Goal: Communication & Community: Ask a question

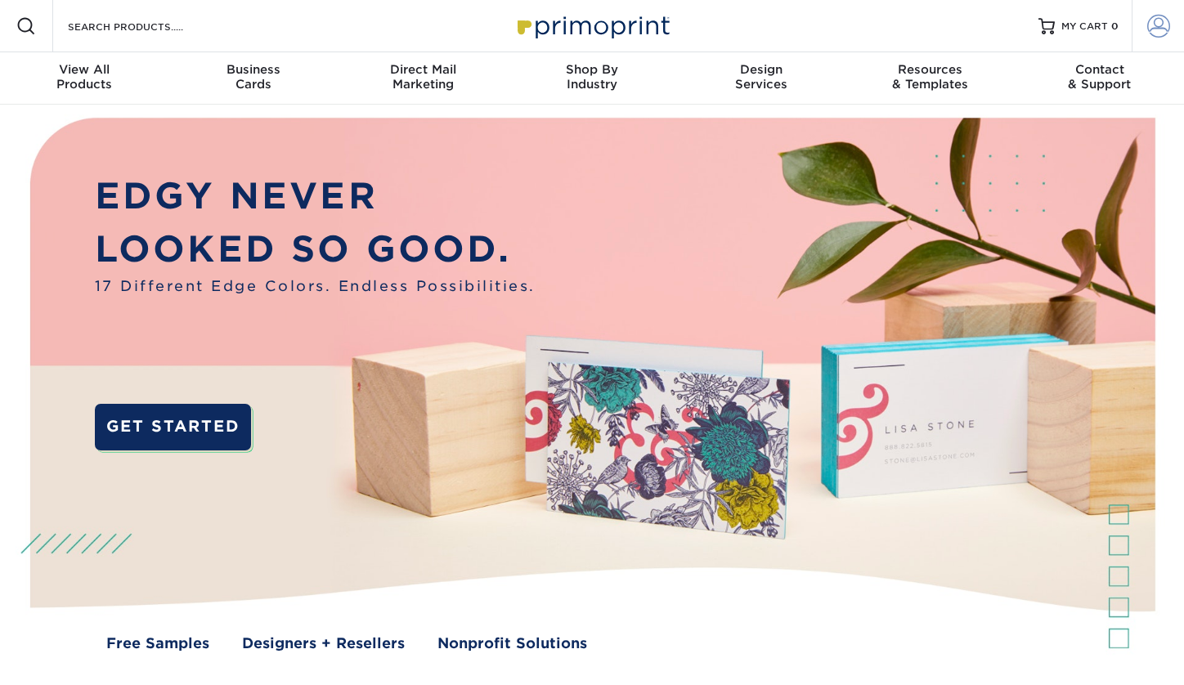
click at [1159, 27] on span at bounding box center [1158, 26] width 23 height 23
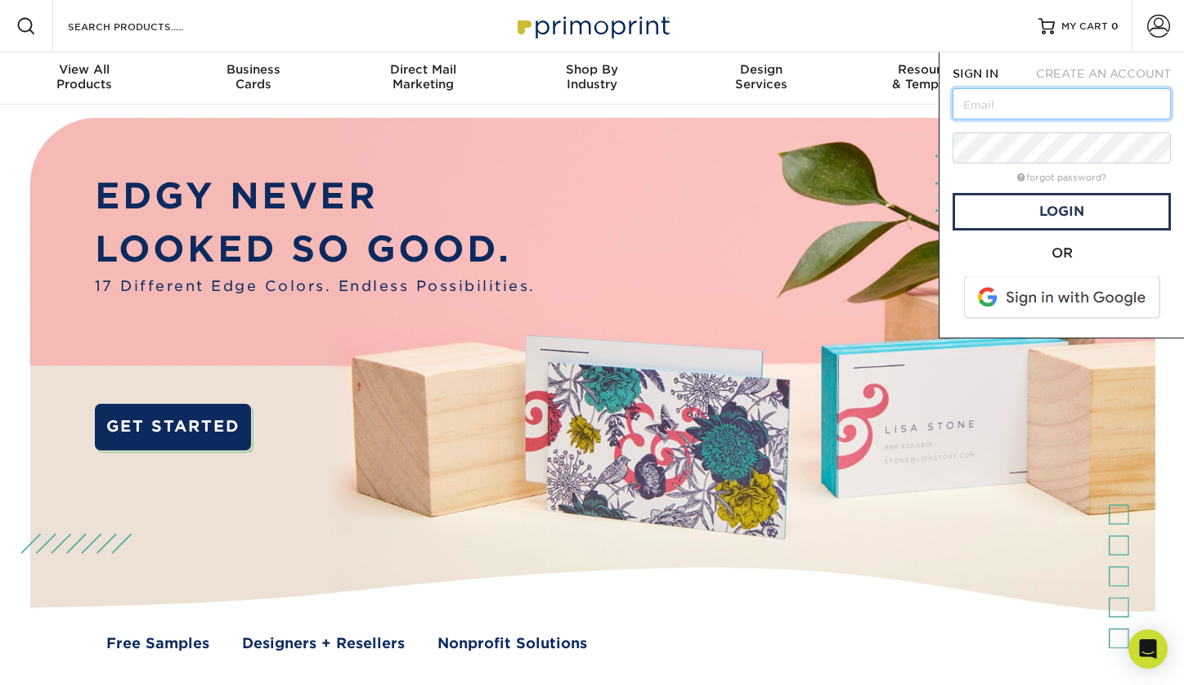
type input "[EMAIL_ADDRESS][DOMAIN_NAME]"
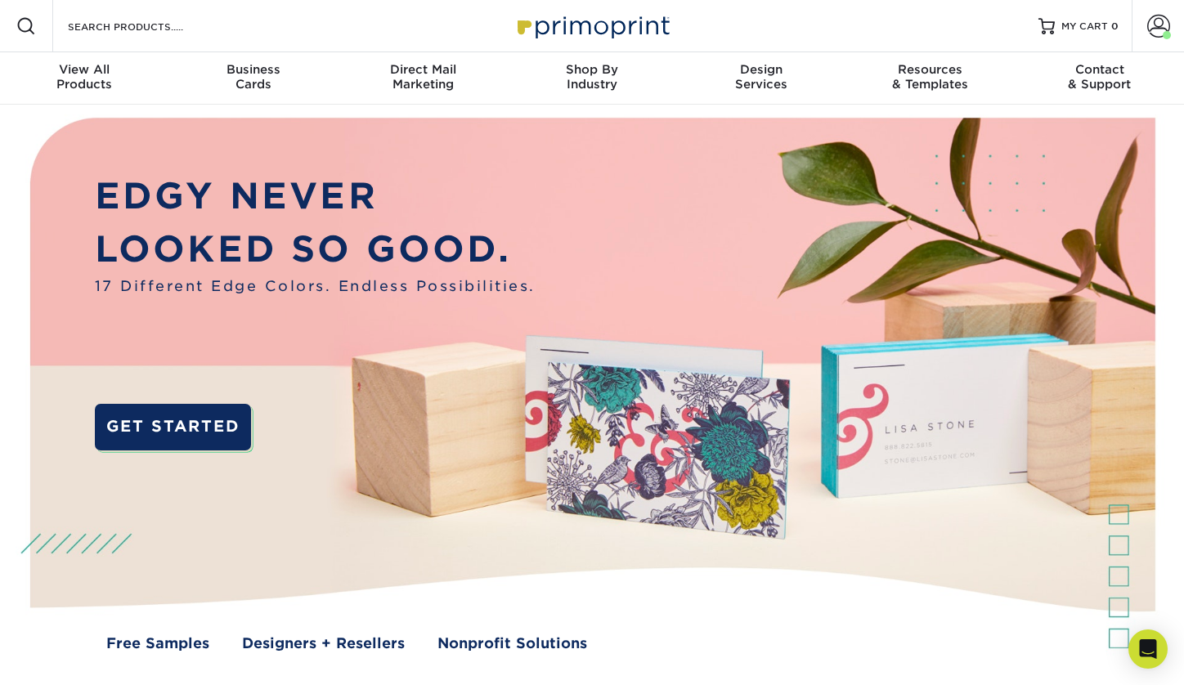
click at [1149, 29] on span at bounding box center [1158, 26] width 23 height 23
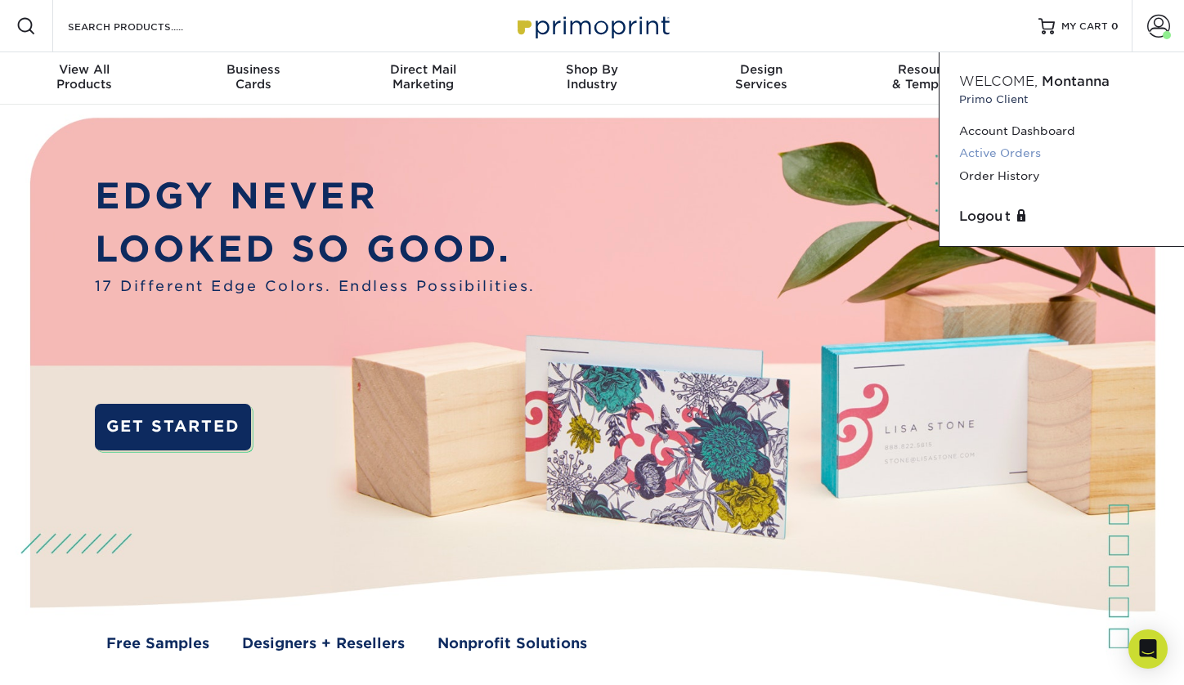
click at [1001, 151] on link "Active Orders" at bounding box center [1061, 153] width 205 height 22
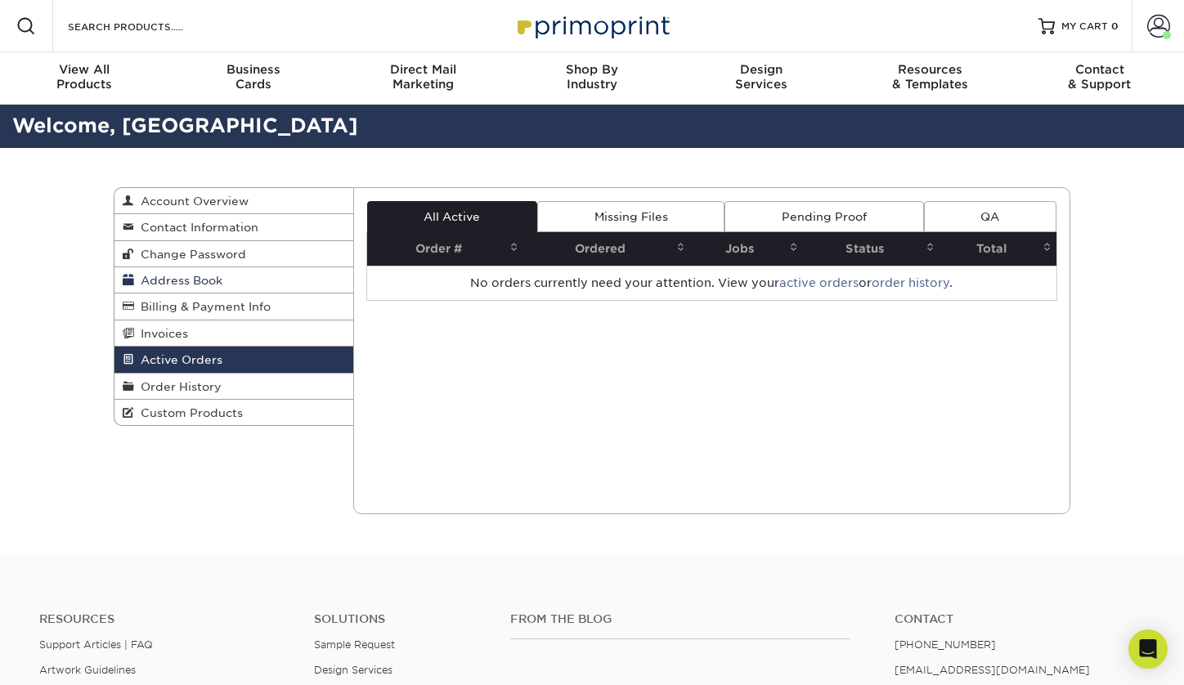
click at [217, 267] on link "Address Book" at bounding box center [233, 280] width 239 height 26
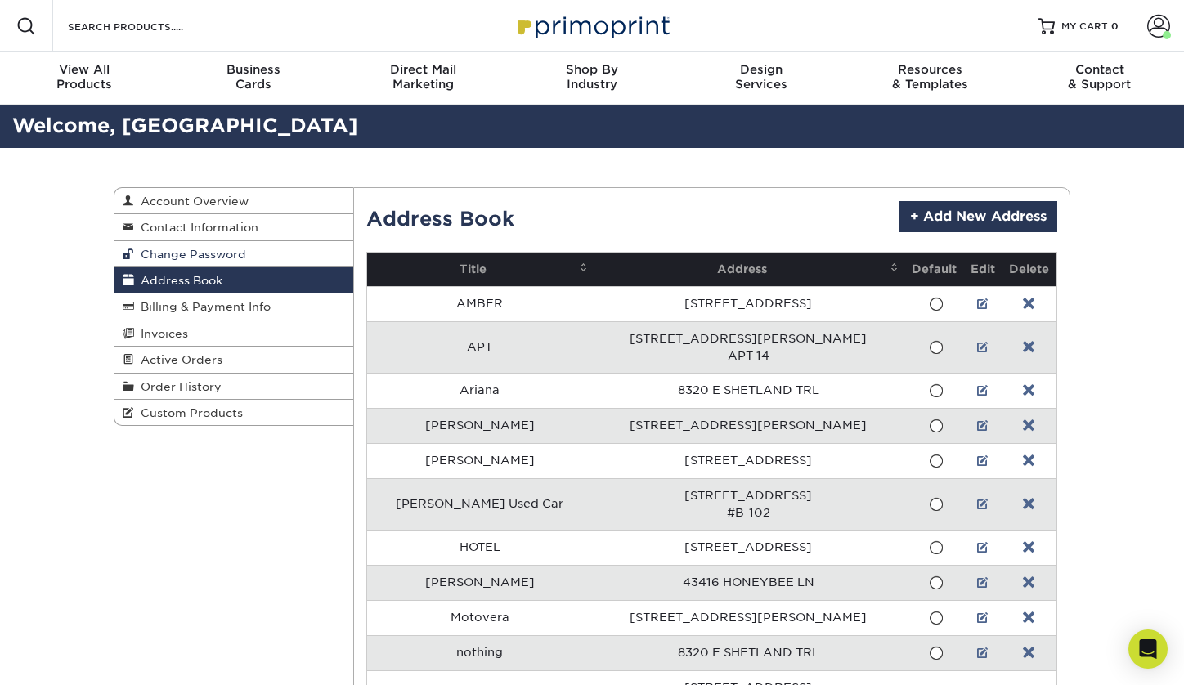
click at [217, 245] on link "Change Password" at bounding box center [233, 254] width 239 height 26
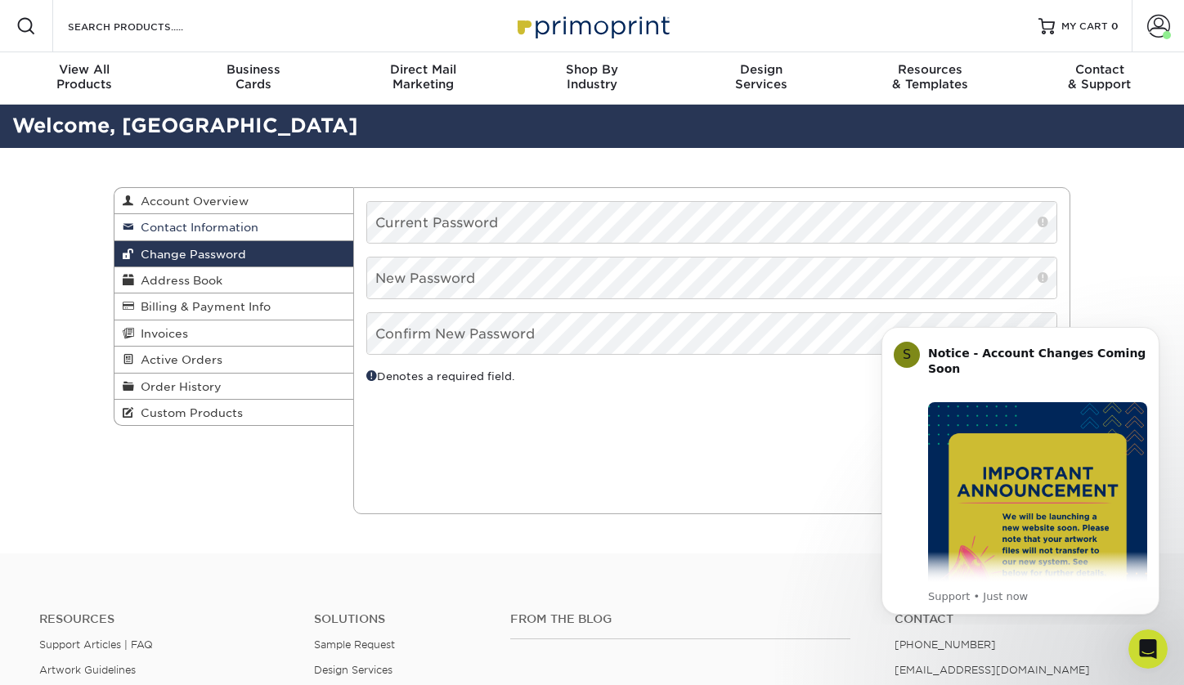
click at [211, 226] on span "Contact Information" at bounding box center [196, 227] width 124 height 13
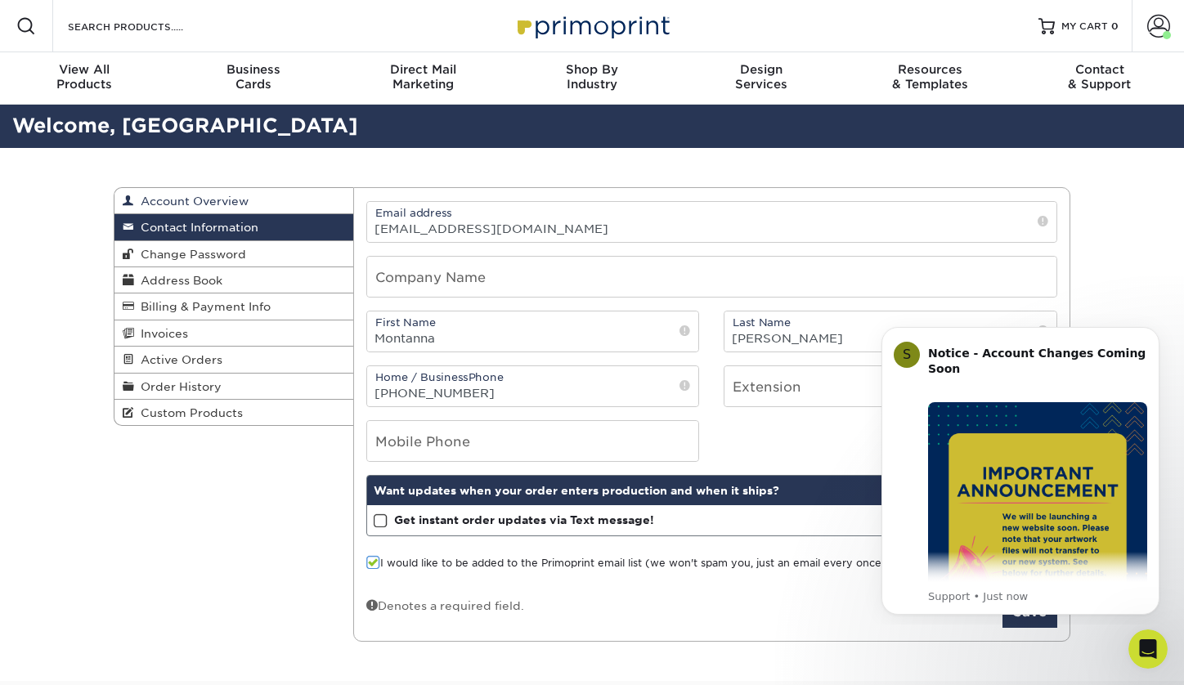
click at [207, 206] on link "Account Overview" at bounding box center [233, 201] width 239 height 26
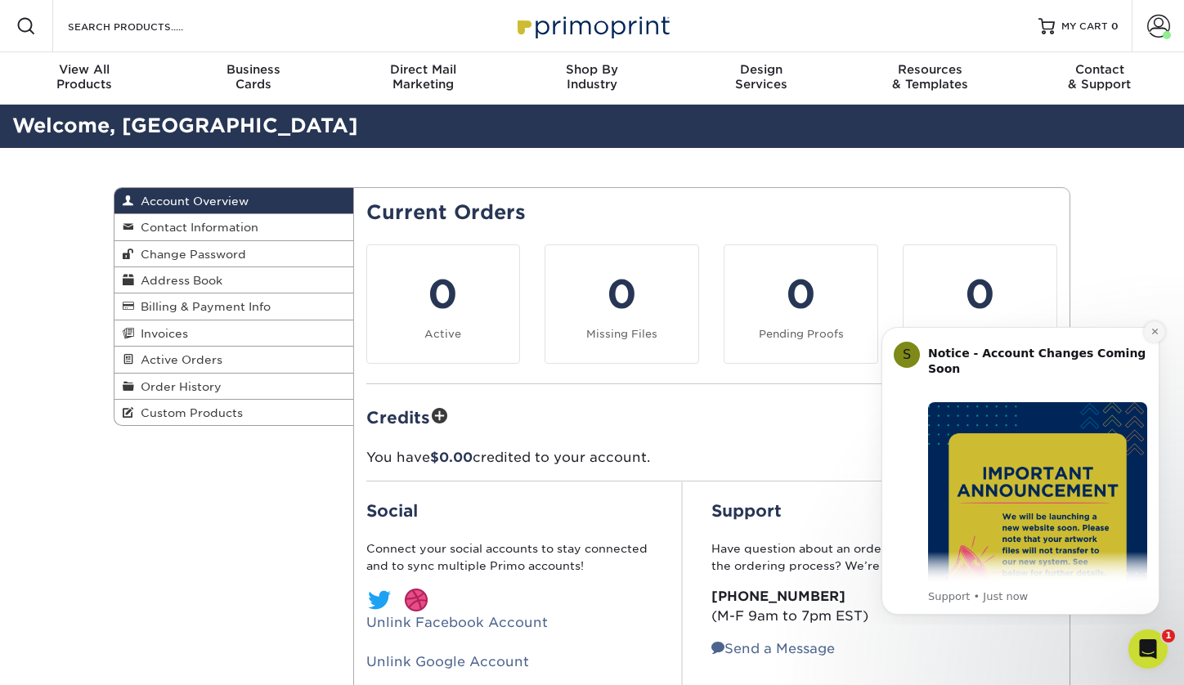
click at [1153, 323] on button "Dismiss notification" at bounding box center [1154, 331] width 21 height 21
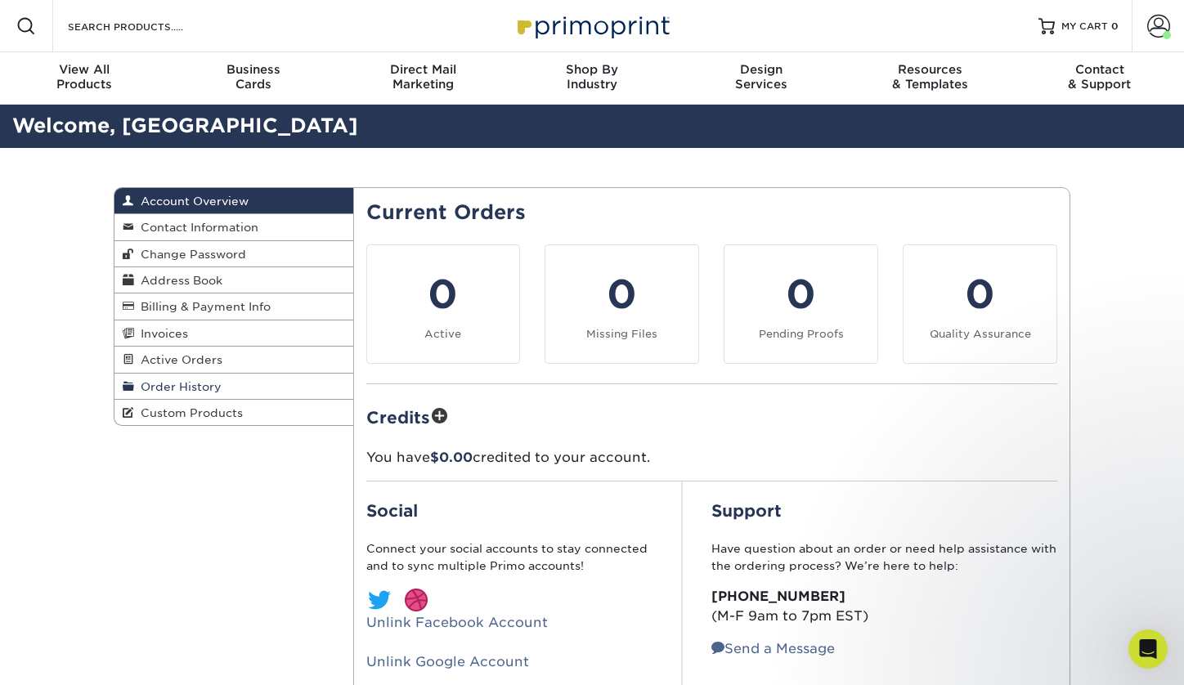
click at [153, 389] on span "Order History" at bounding box center [177, 386] width 87 height 13
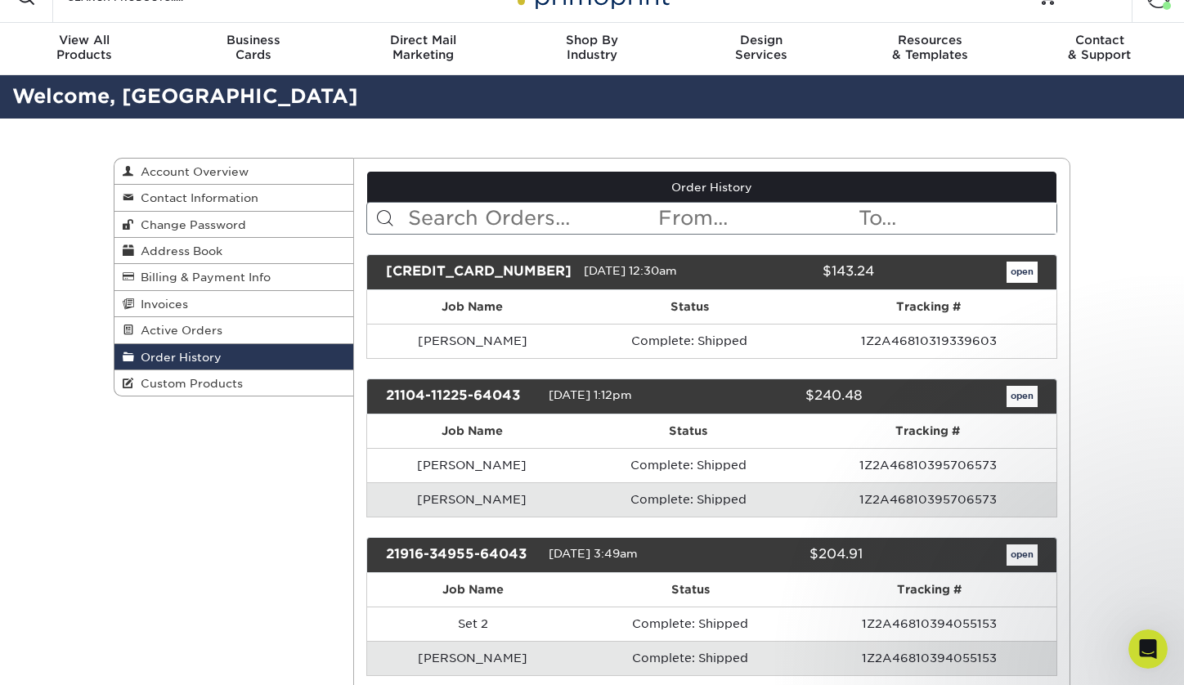
scroll to position [35, 0]
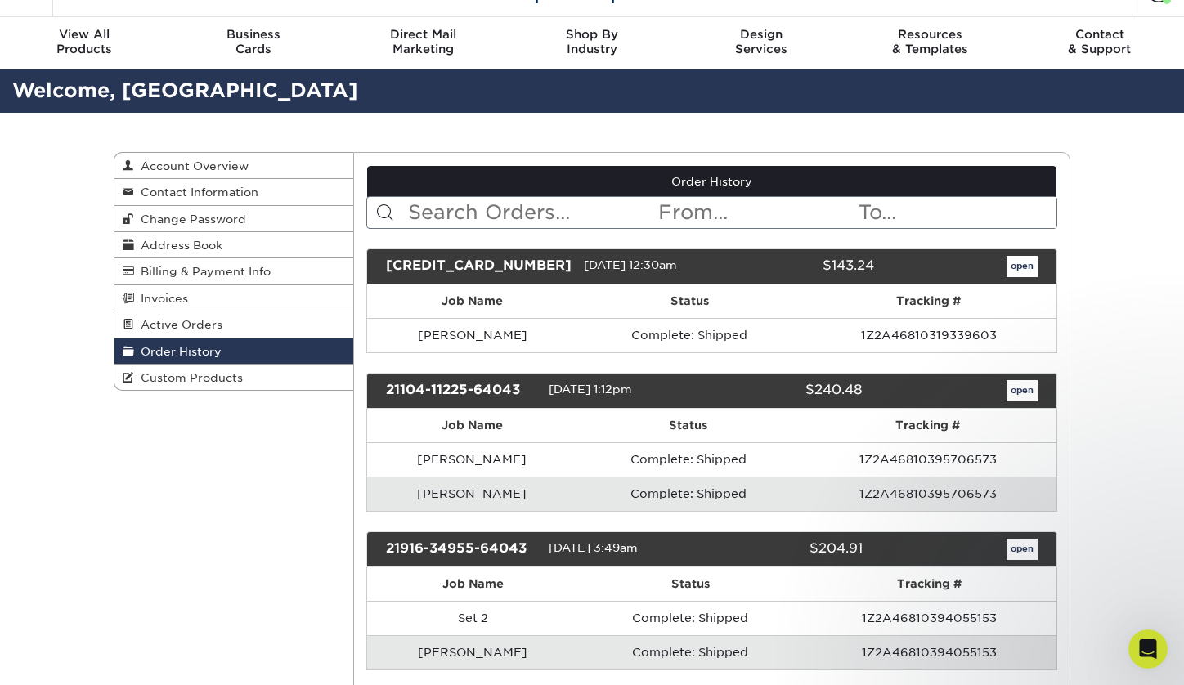
click at [1017, 261] on link "open" at bounding box center [1021, 266] width 31 height 21
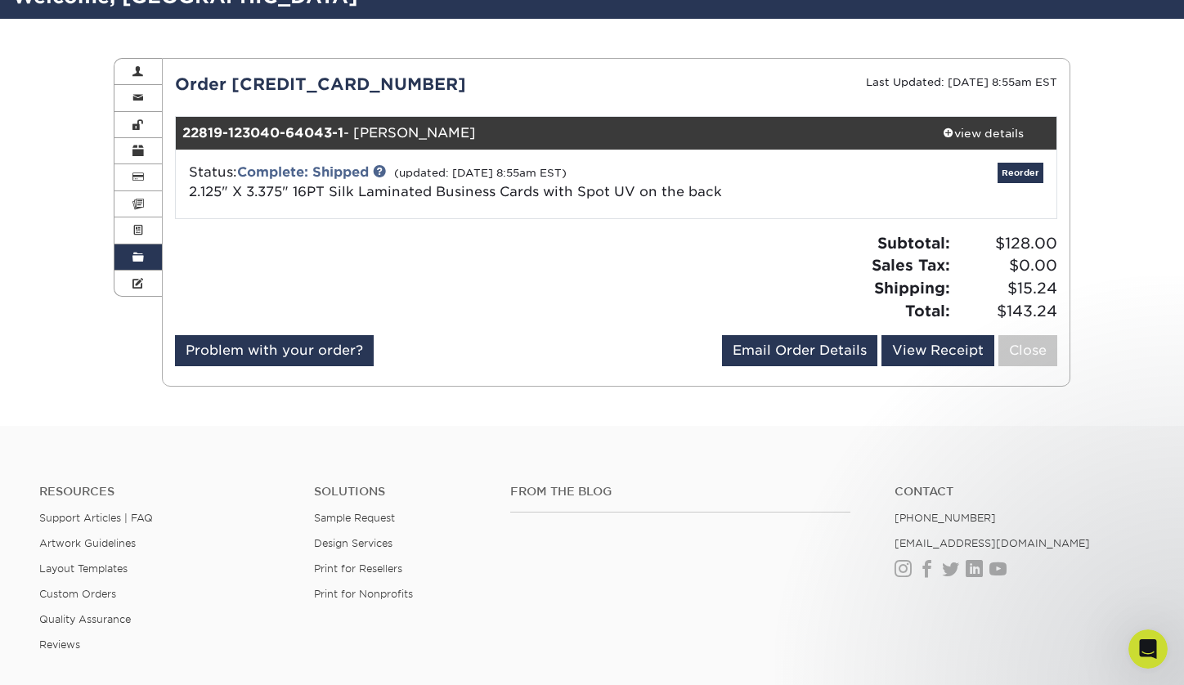
scroll to position [128, 0]
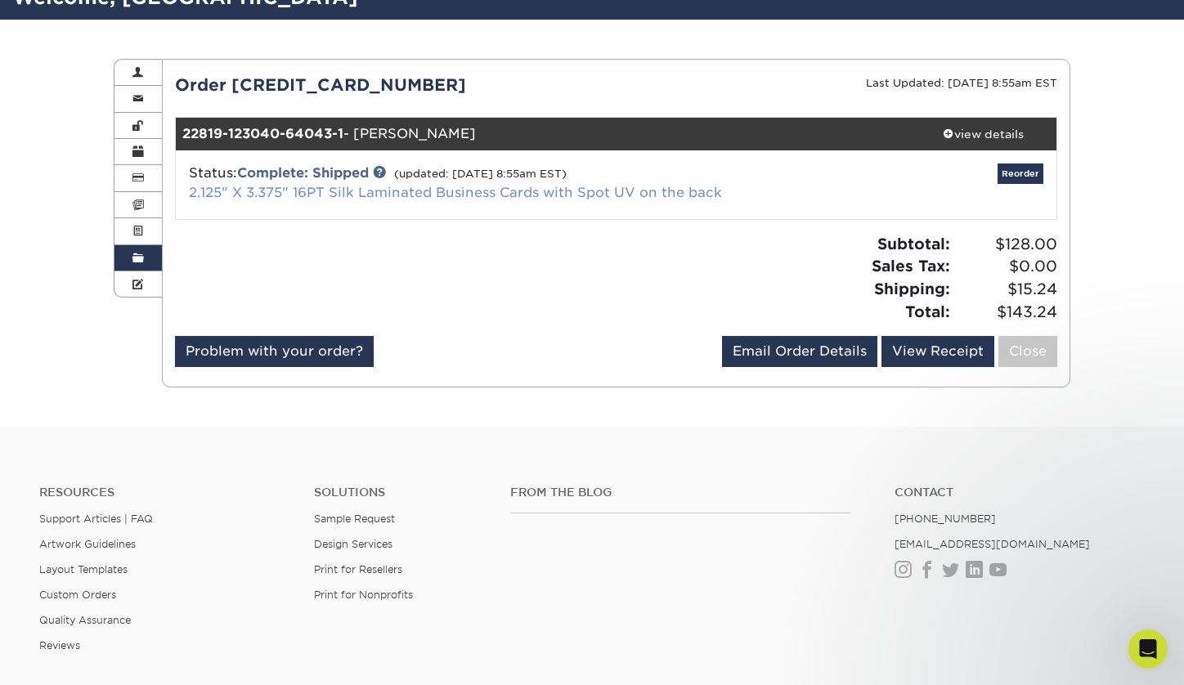
click at [412, 187] on link "2.125" X 3.375" 16PT Silk Laminated Business Cards with Spot UV on the back" at bounding box center [455, 193] width 533 height 16
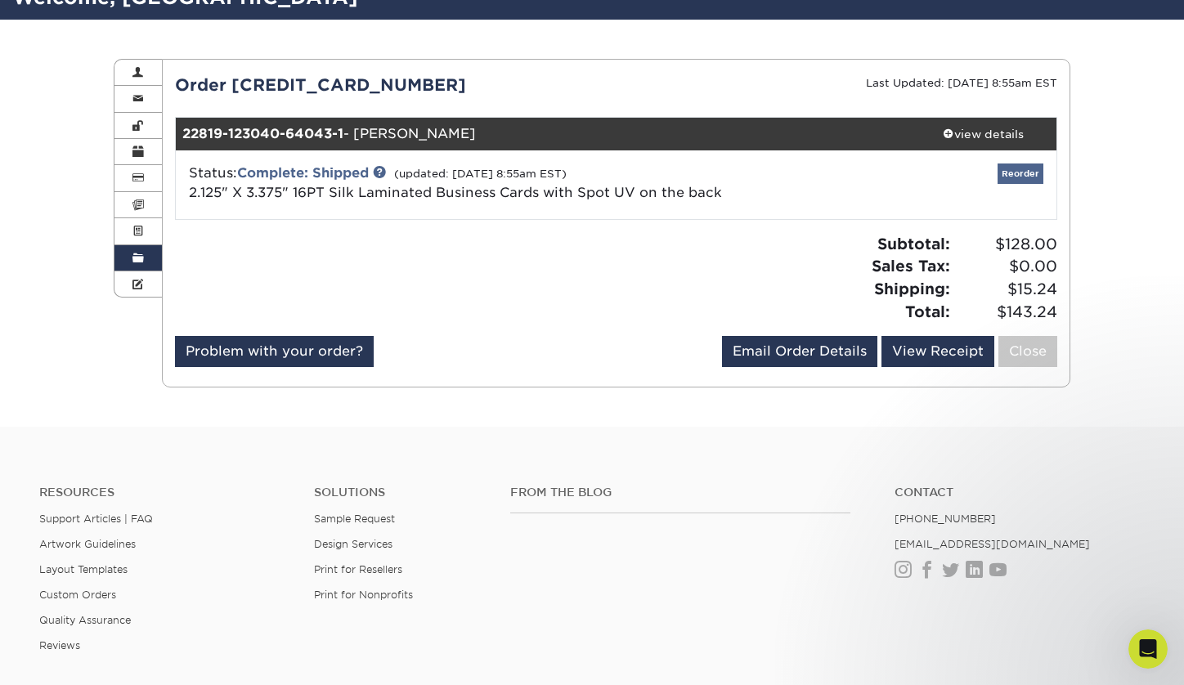
click at [1005, 173] on link "Reorder" at bounding box center [1020, 173] width 46 height 20
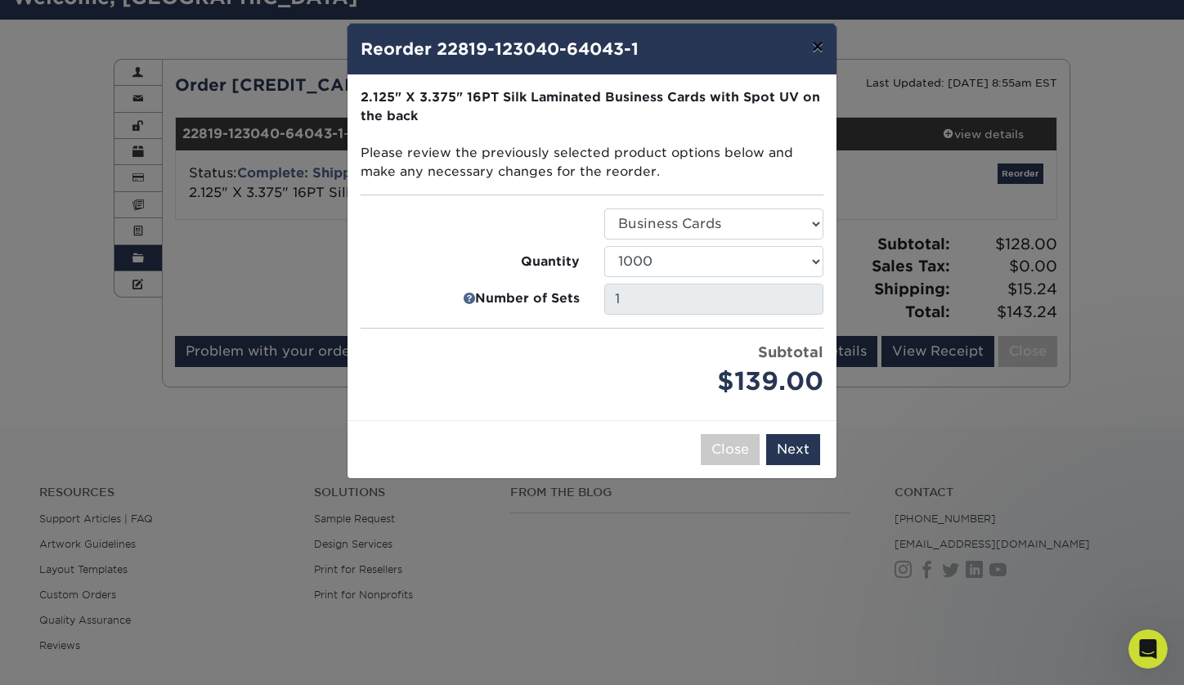
click at [817, 47] on button "×" at bounding box center [818, 47] width 38 height 46
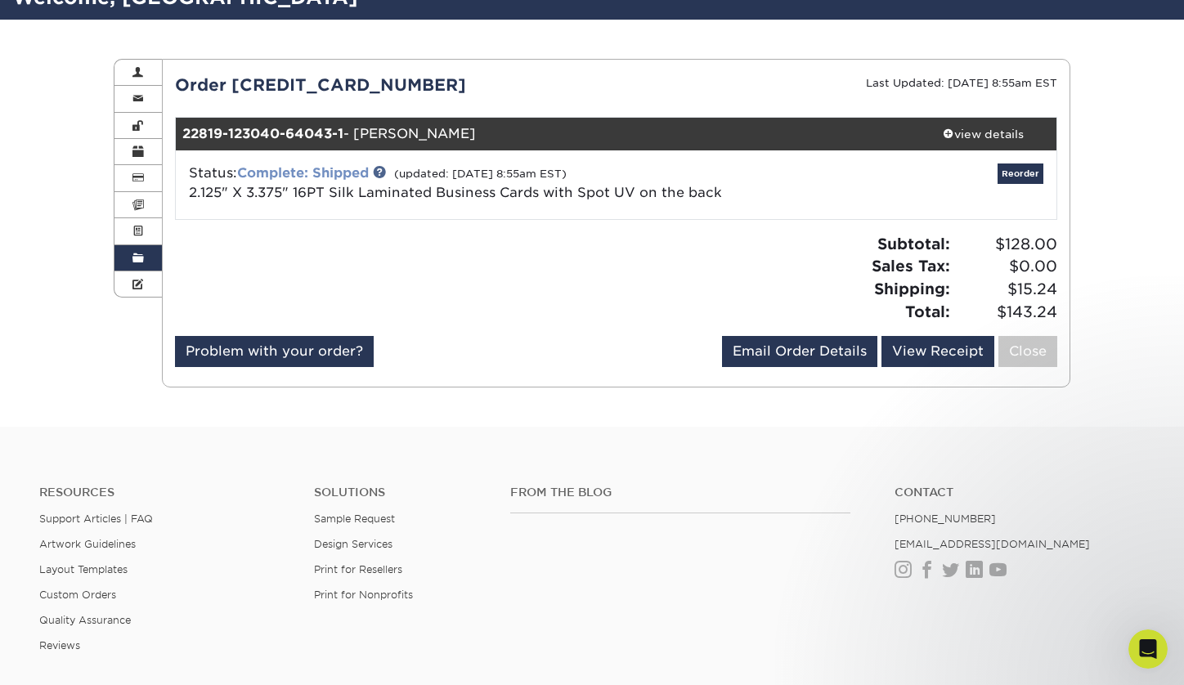
click at [335, 170] on link "Complete: Shipped" at bounding box center [303, 173] width 132 height 16
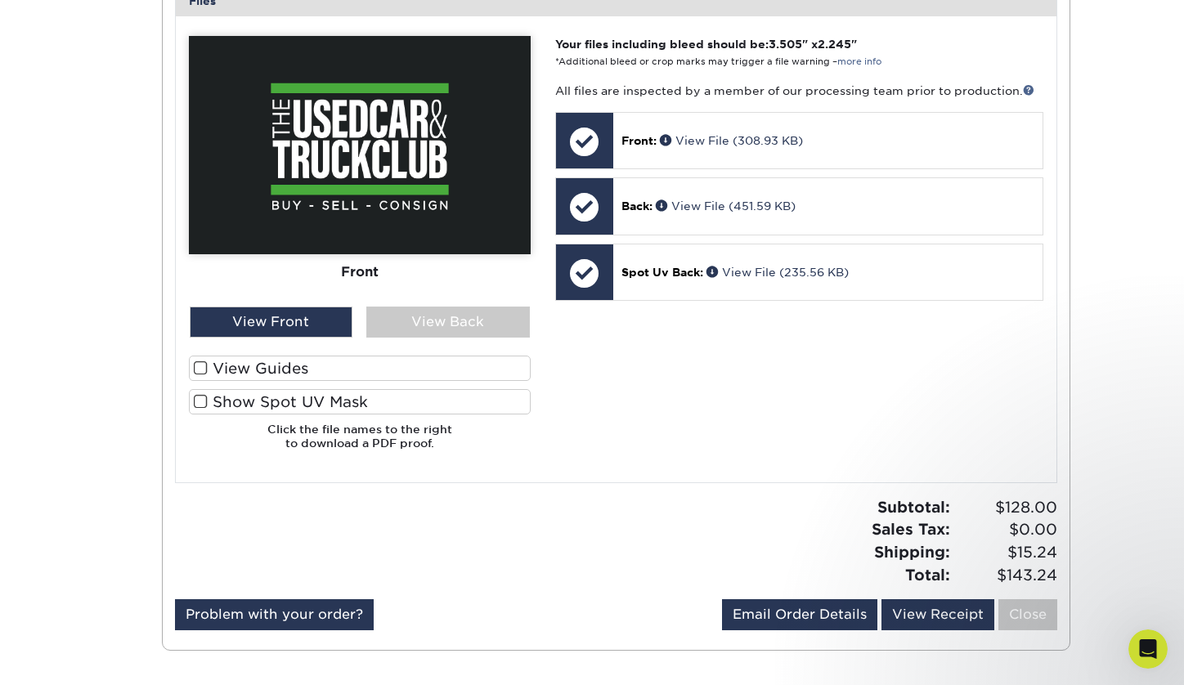
scroll to position [807, 0]
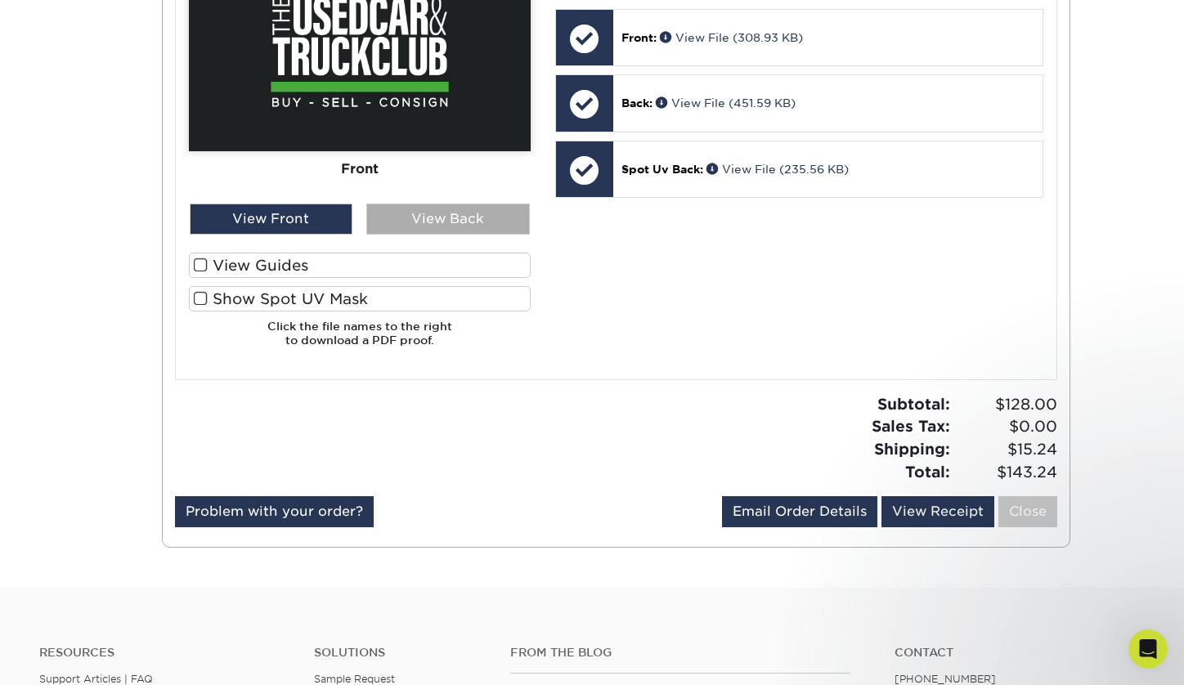
click at [396, 221] on div "View Back" at bounding box center [447, 219] width 163 height 31
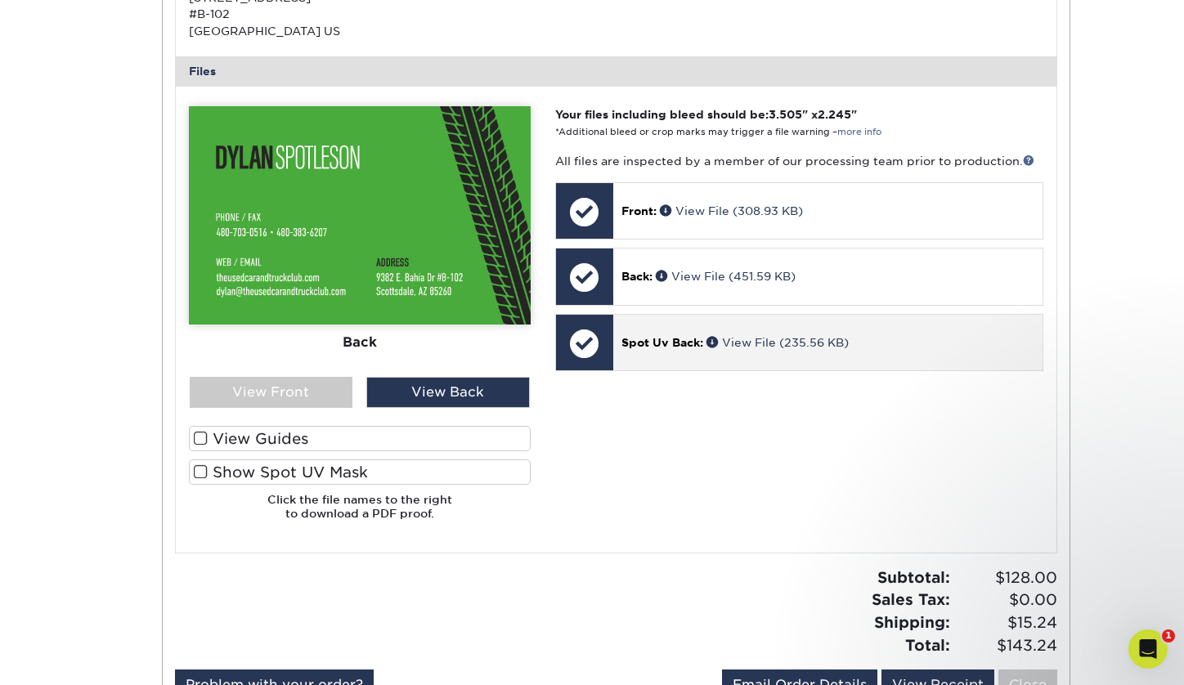
scroll to position [629, 0]
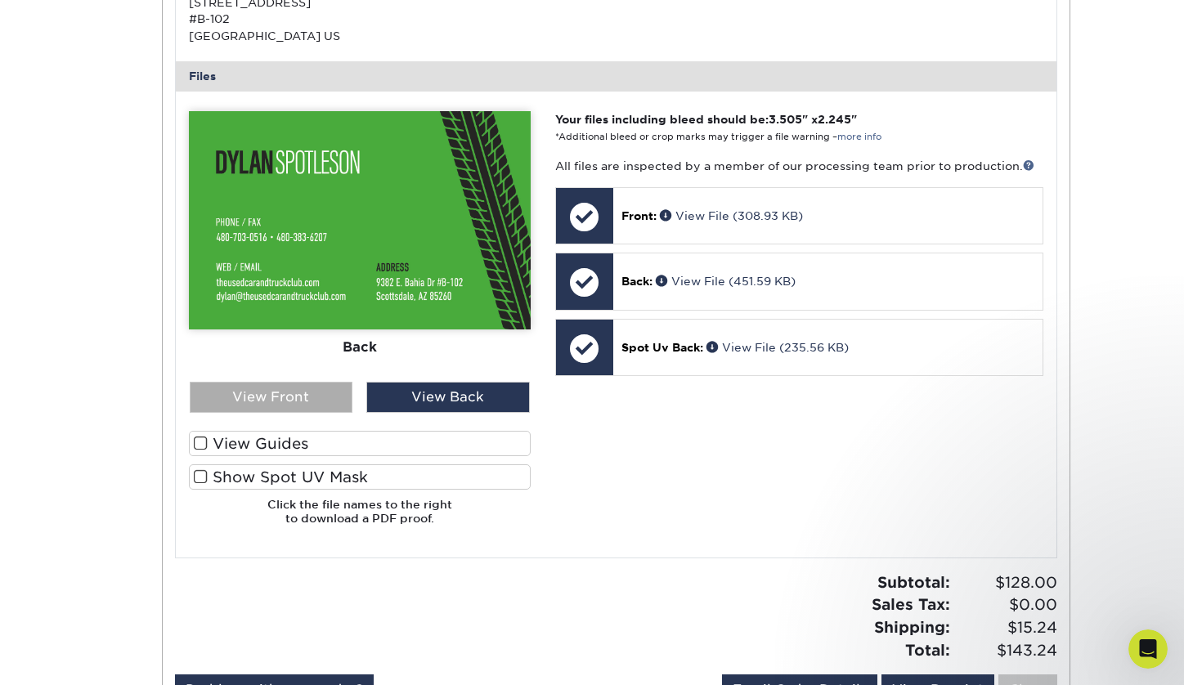
click at [325, 387] on div "View Front" at bounding box center [271, 397] width 163 height 31
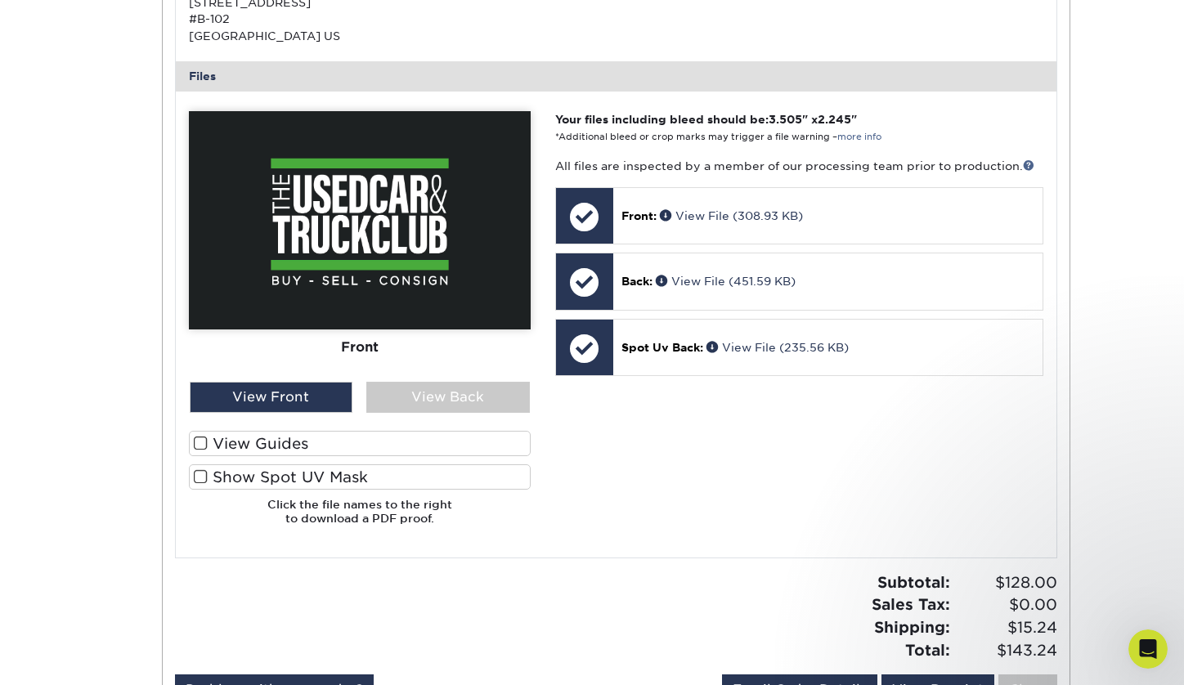
click at [374, 255] on img at bounding box center [360, 220] width 342 height 218
click at [431, 397] on div "View Back" at bounding box center [447, 397] width 163 height 31
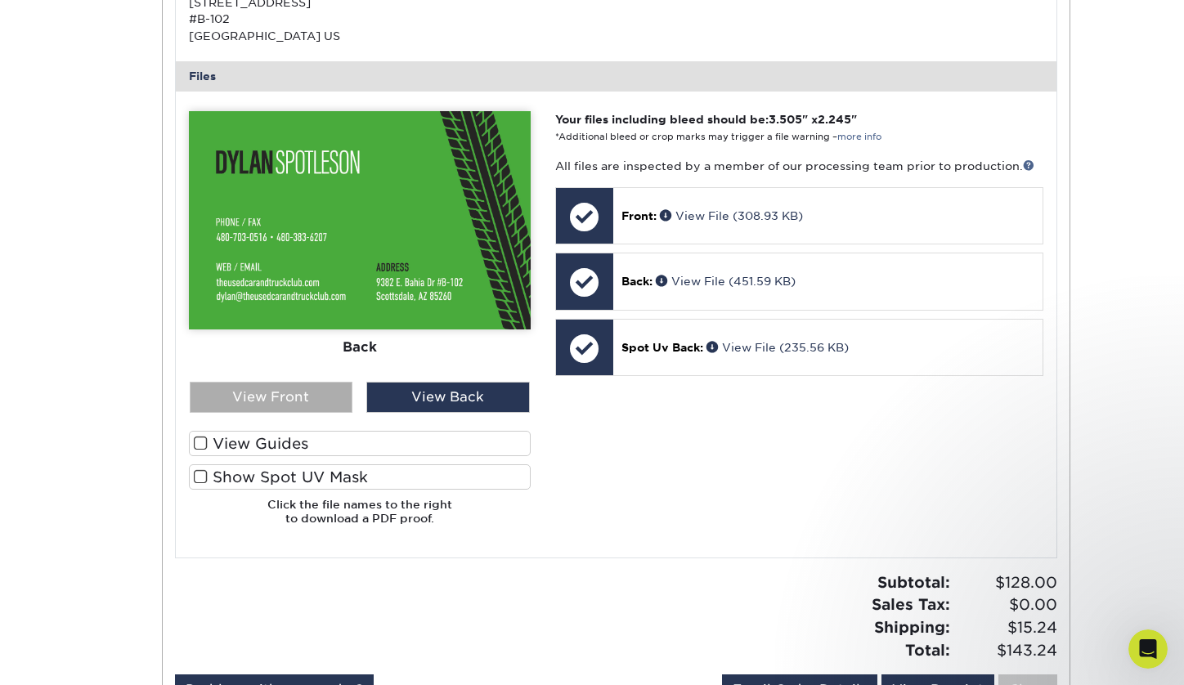
click at [300, 385] on div "View Front" at bounding box center [271, 397] width 163 height 31
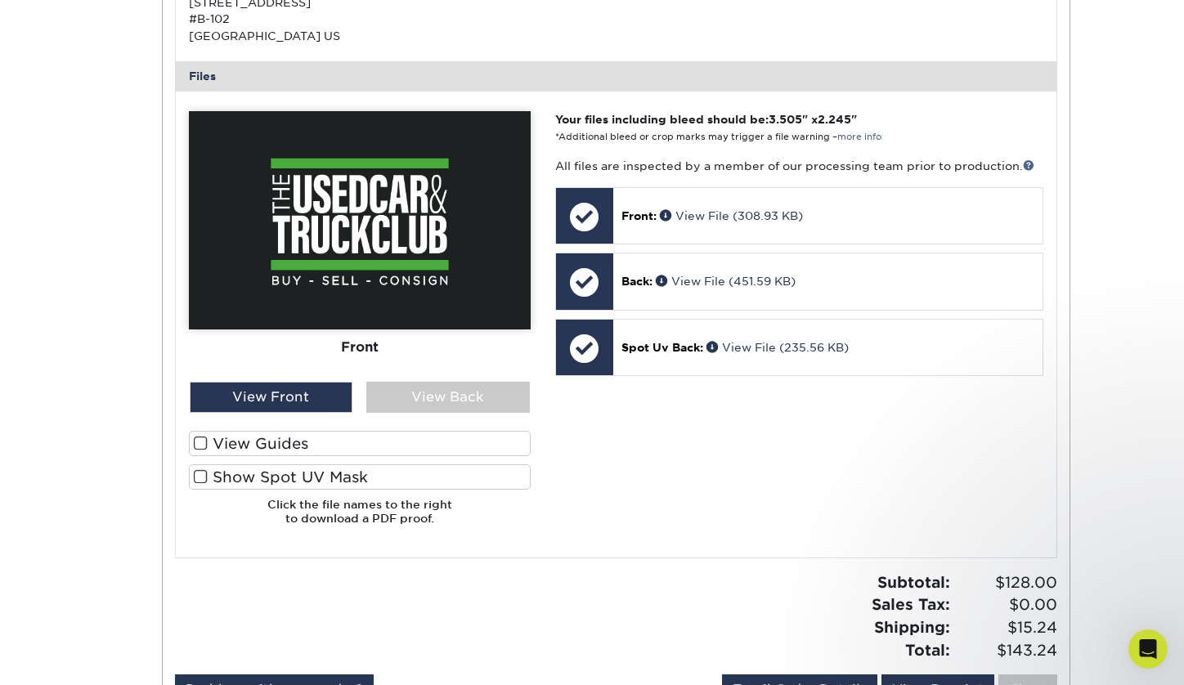
click at [396, 431] on label "View Guides" at bounding box center [360, 443] width 342 height 25
click at [0, 0] on input "View Guides" at bounding box center [0, 0] width 0 height 0
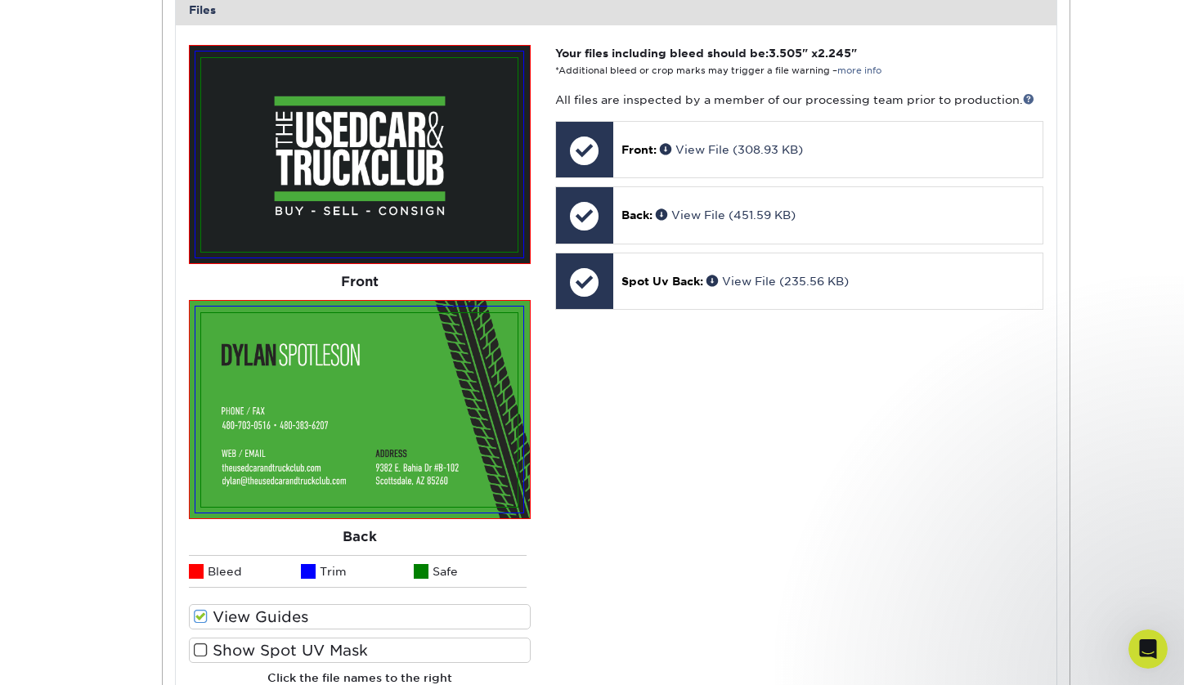
scroll to position [696, 0]
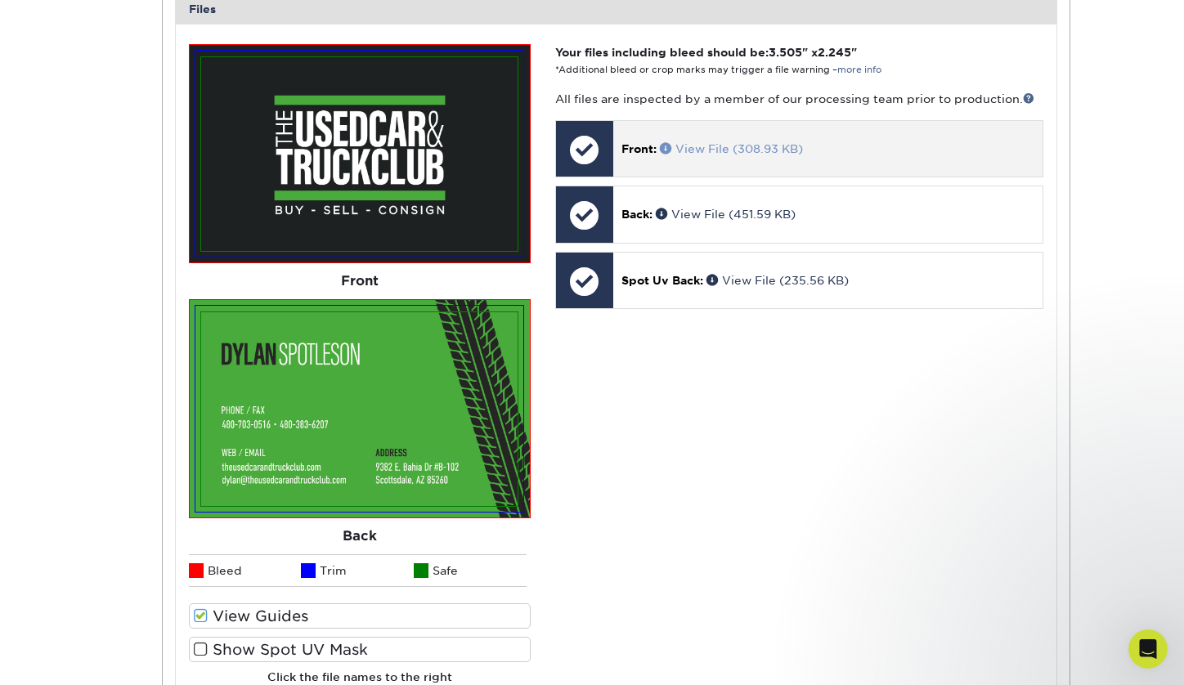
click at [716, 142] on link "View File (308.93 KB)" at bounding box center [731, 148] width 143 height 13
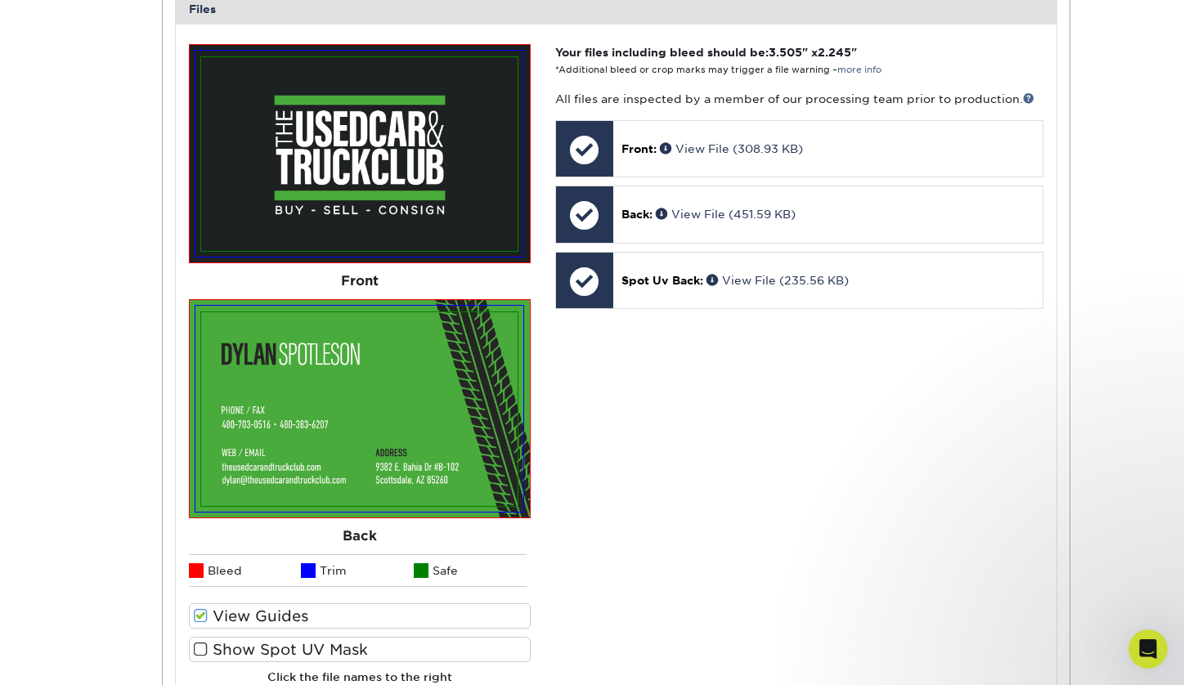
click at [442, 317] on img at bounding box center [359, 409] width 316 height 194
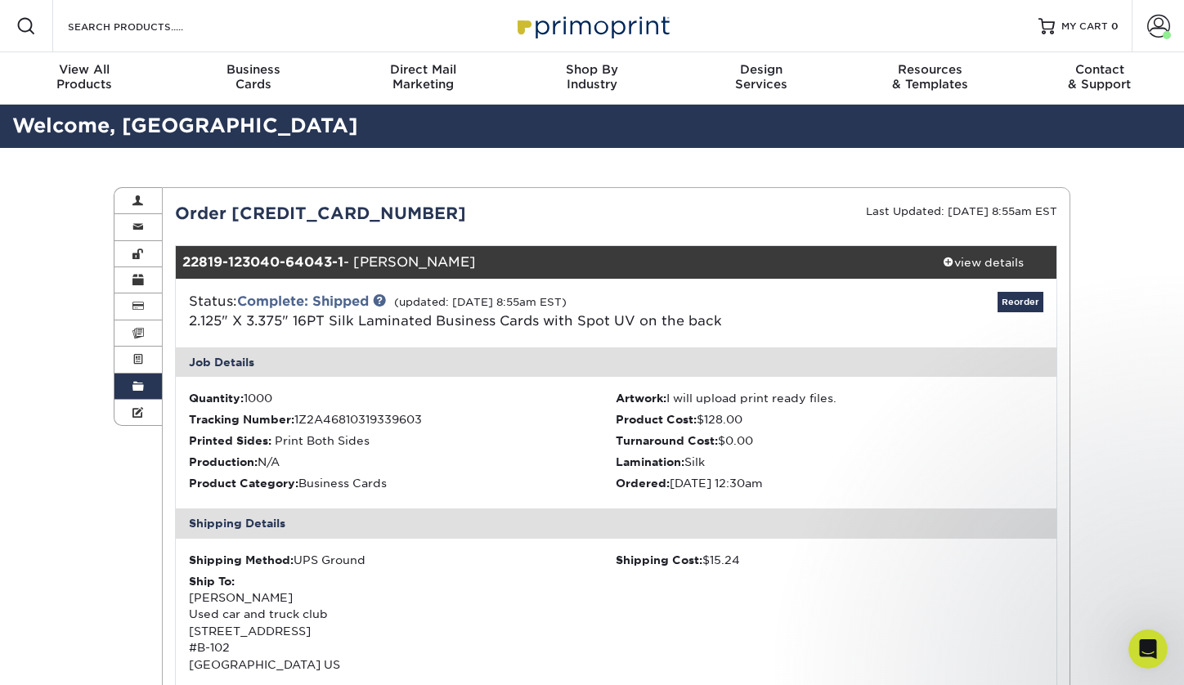
scroll to position [672, 0]
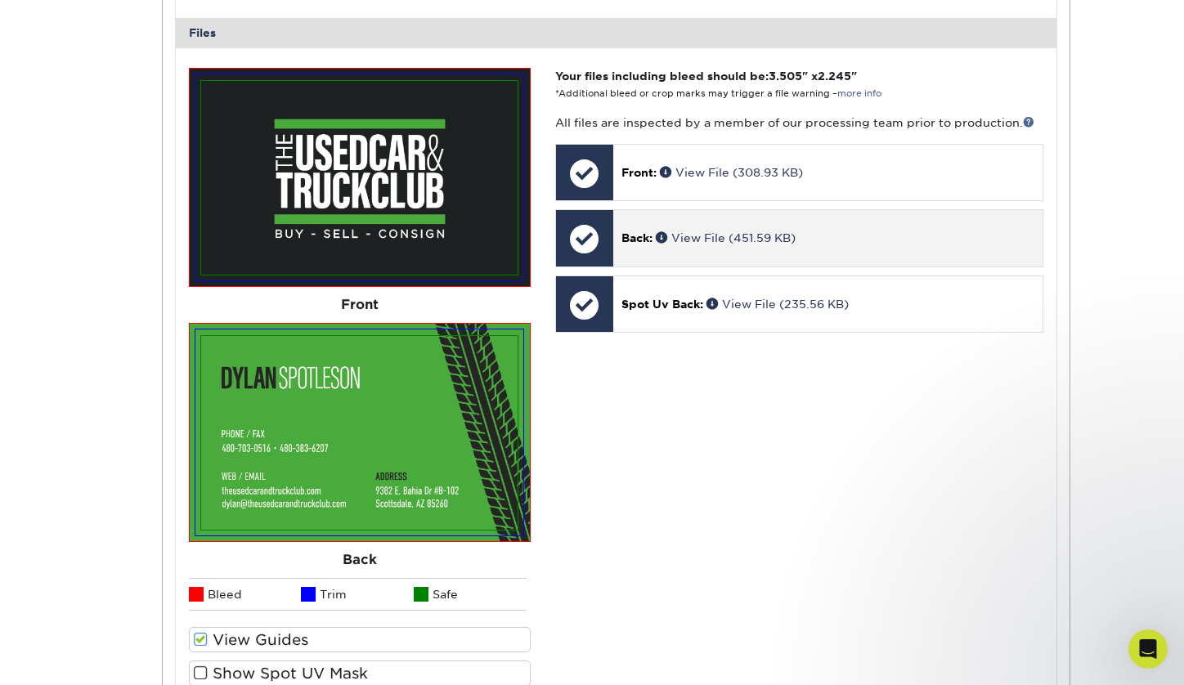
click at [678, 210] on div "Back: View File (451.59 KB)" at bounding box center [827, 238] width 429 height 56
click at [641, 231] on span "Back:" at bounding box center [636, 237] width 31 height 13
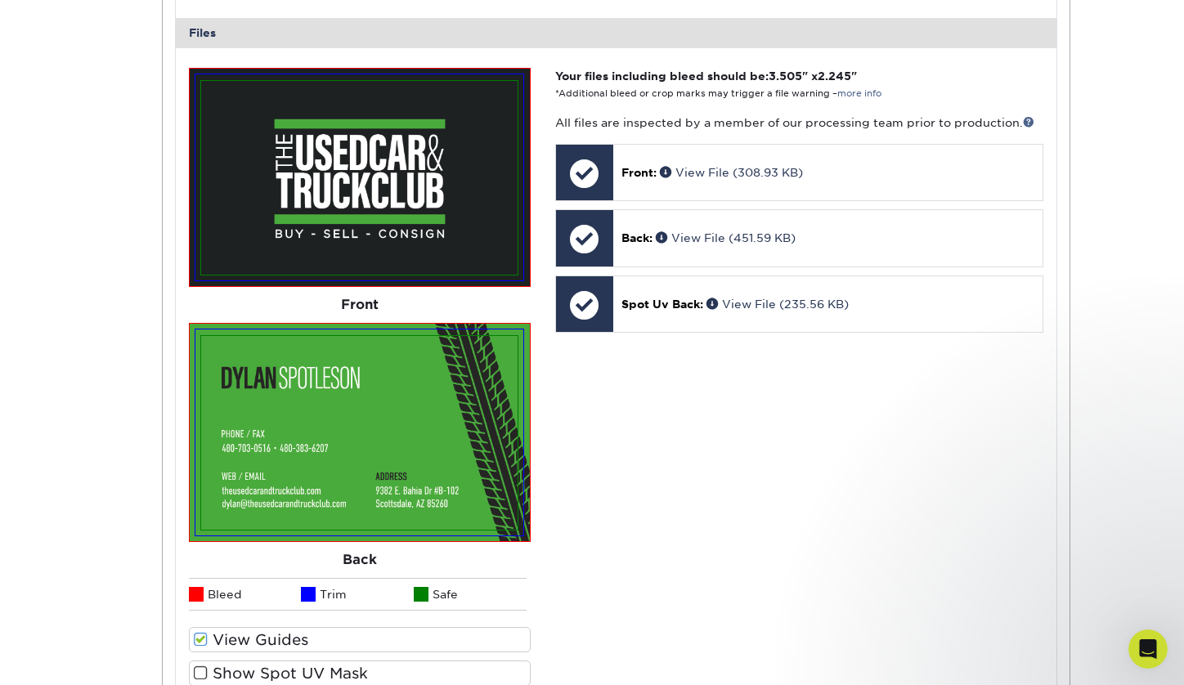
click at [449, 384] on img at bounding box center [359, 433] width 316 height 194
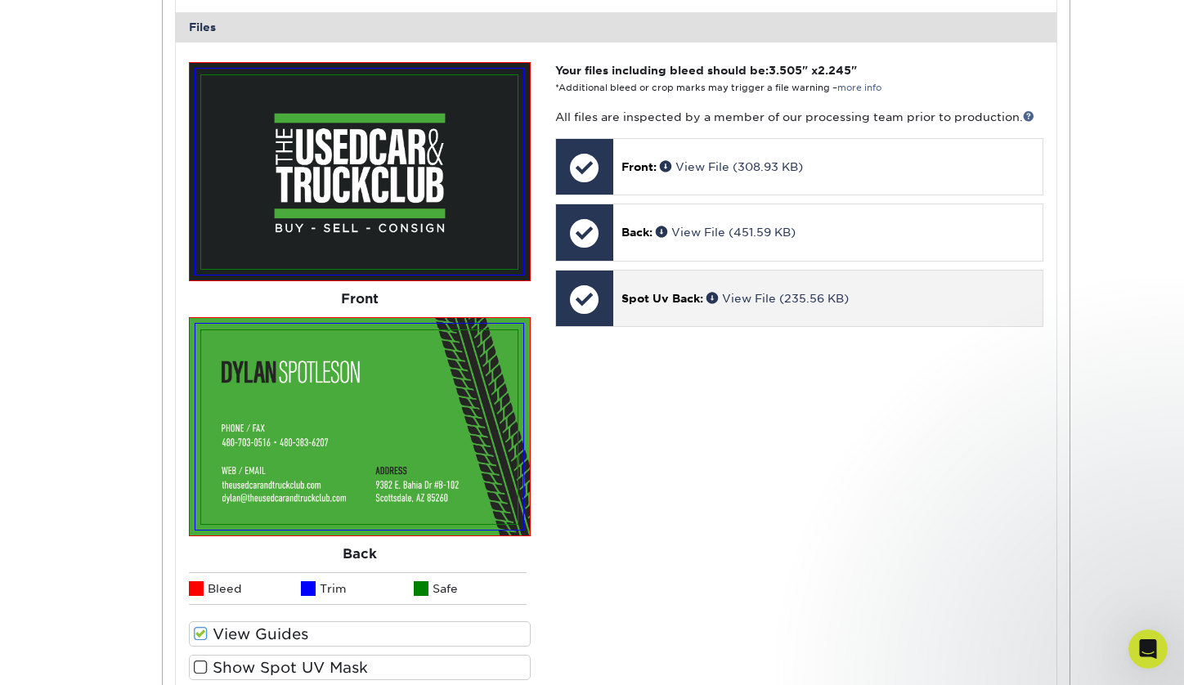
click at [654, 271] on div "Spot Uv Back: View File (235.56 KB)" at bounding box center [827, 299] width 429 height 56
click at [843, 302] on div "Spot Uv Back: View File (235.56 KB)" at bounding box center [827, 299] width 429 height 56
click at [760, 292] on link "View File (235.56 KB)" at bounding box center [777, 298] width 142 height 13
click at [647, 292] on span "Spot Uv Back:" at bounding box center [662, 298] width 82 height 13
click at [712, 292] on span at bounding box center [714, 297] width 16 height 11
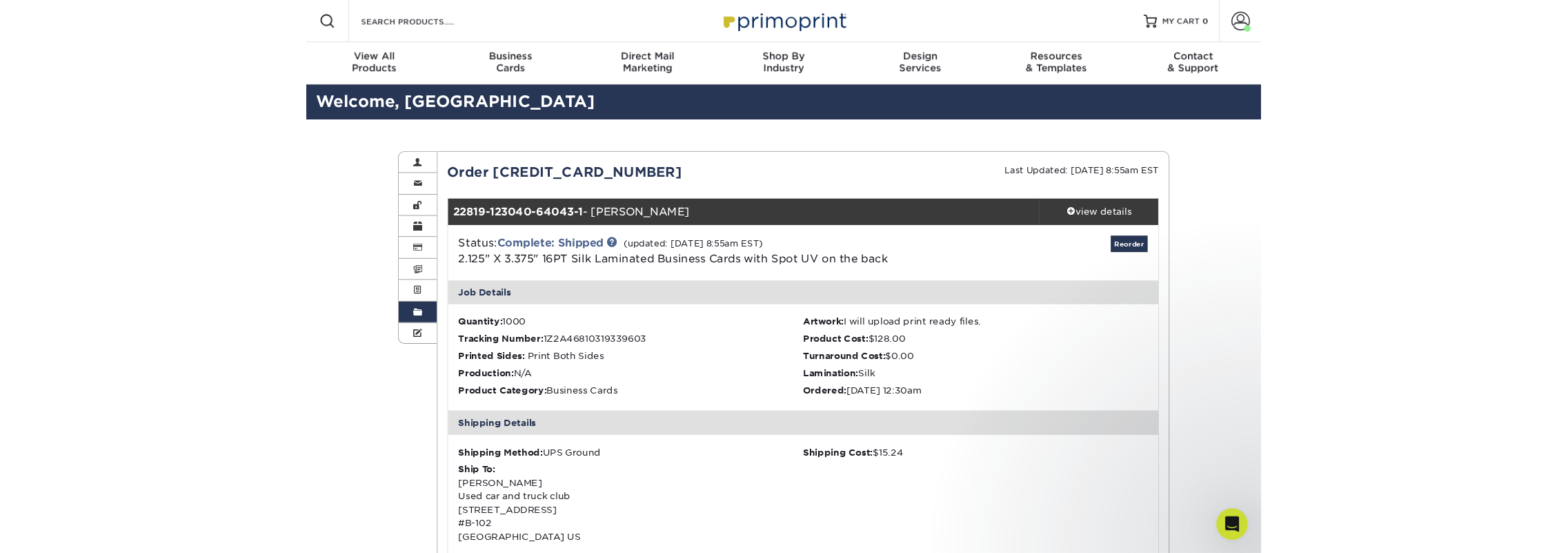
scroll to position [0, 0]
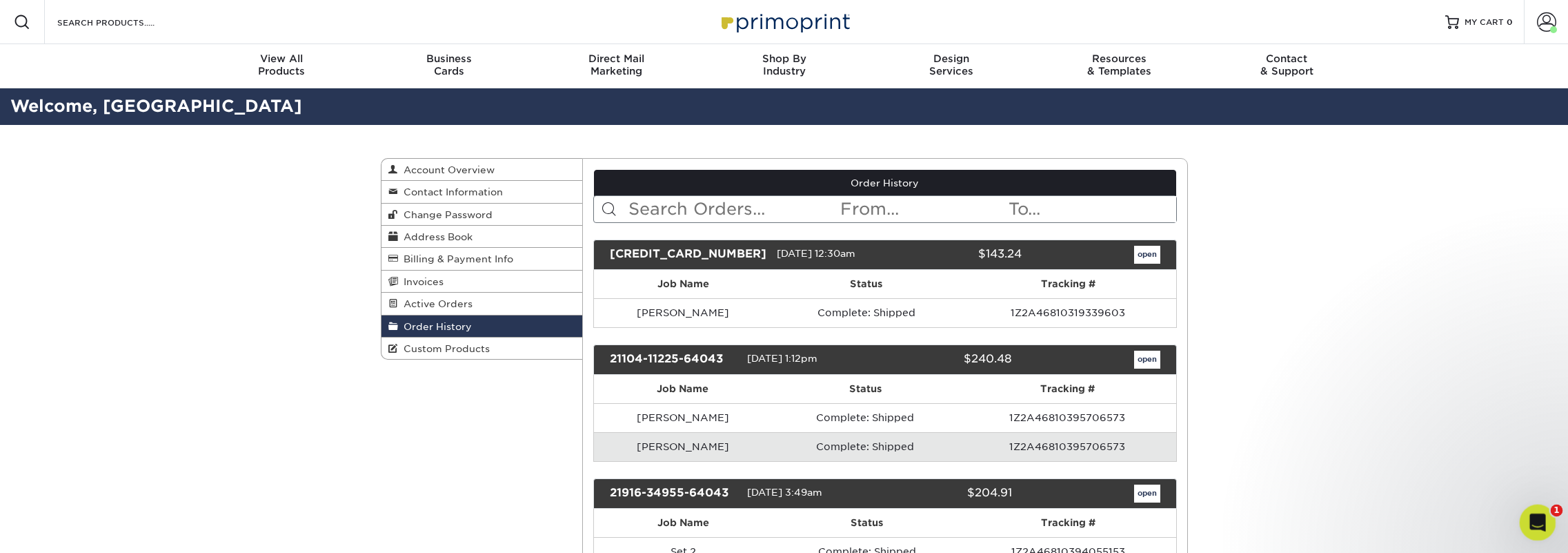
click at [998, 527] on div "Open Intercom Messenger" at bounding box center [1536, 520] width 46 height 46
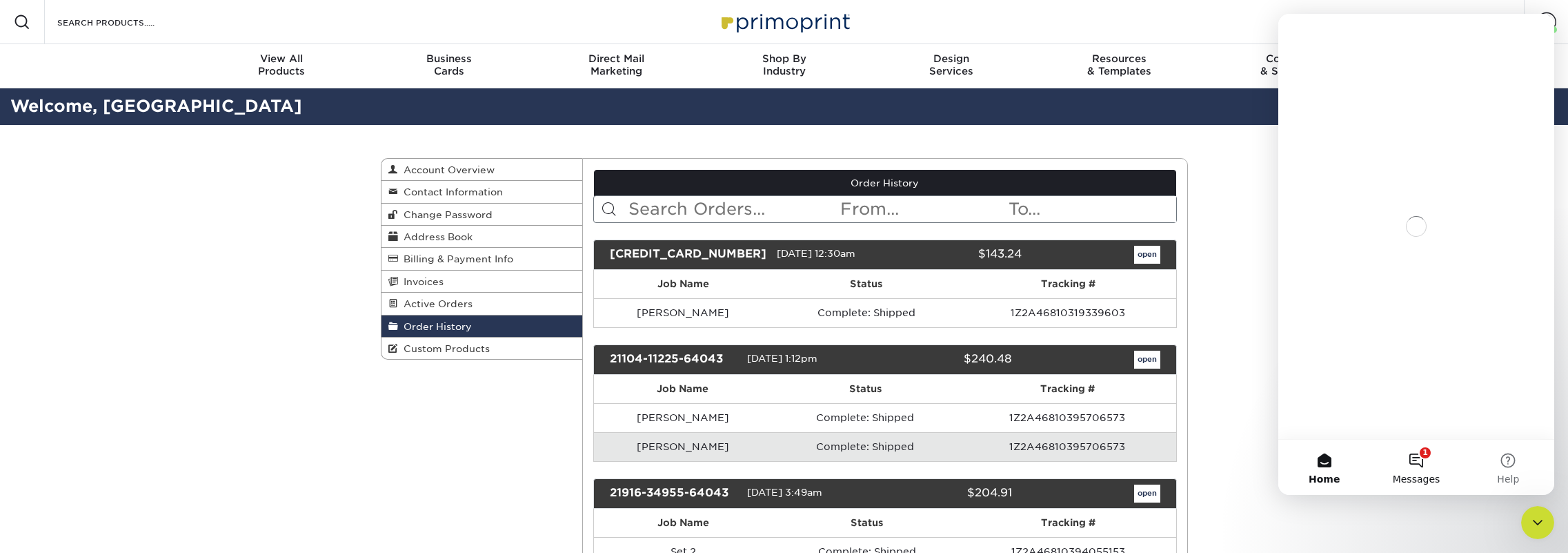
click at [998, 459] on button "1 Messages" at bounding box center [1415, 467] width 92 height 55
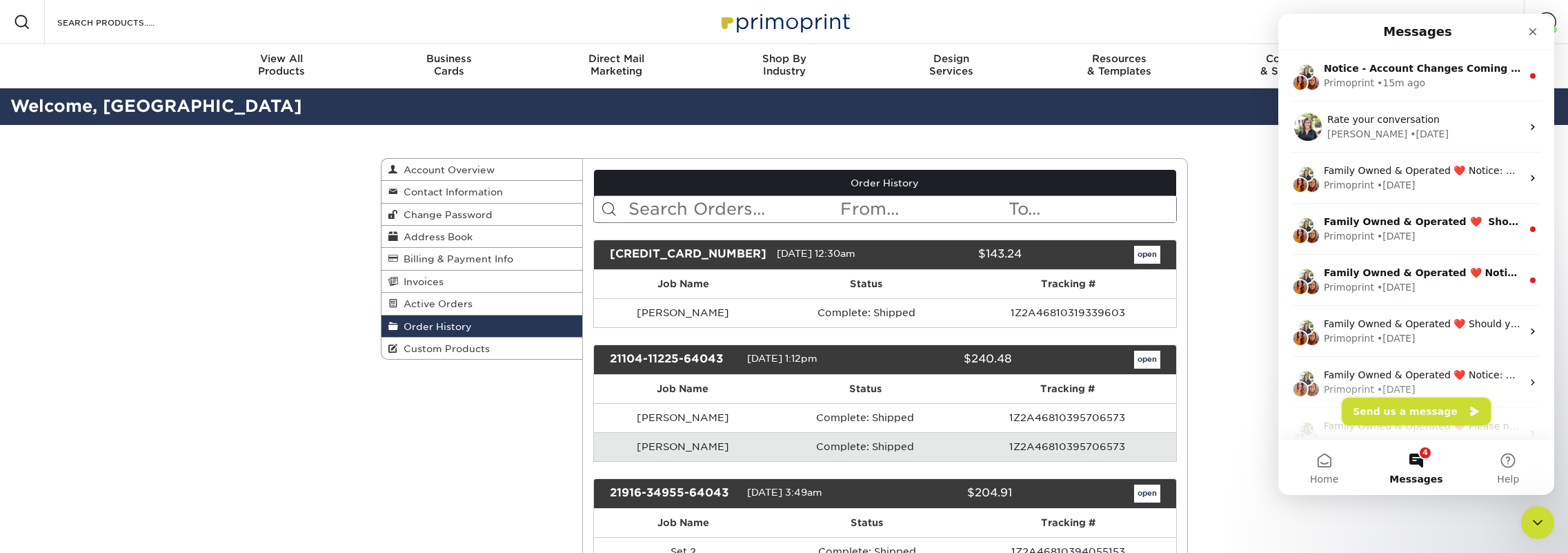
click at [998, 416] on button "Send us a message" at bounding box center [1416, 411] width 149 height 28
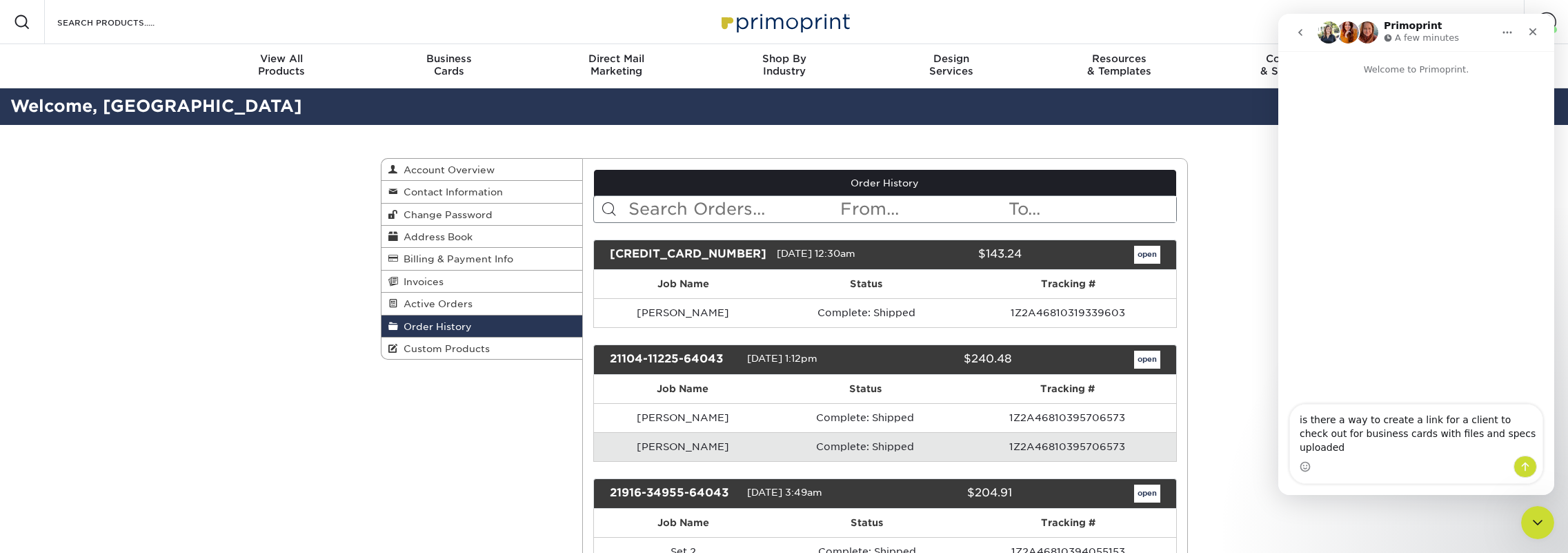
type textarea "is there a way to create a link for a client to check out for business cards wi…"
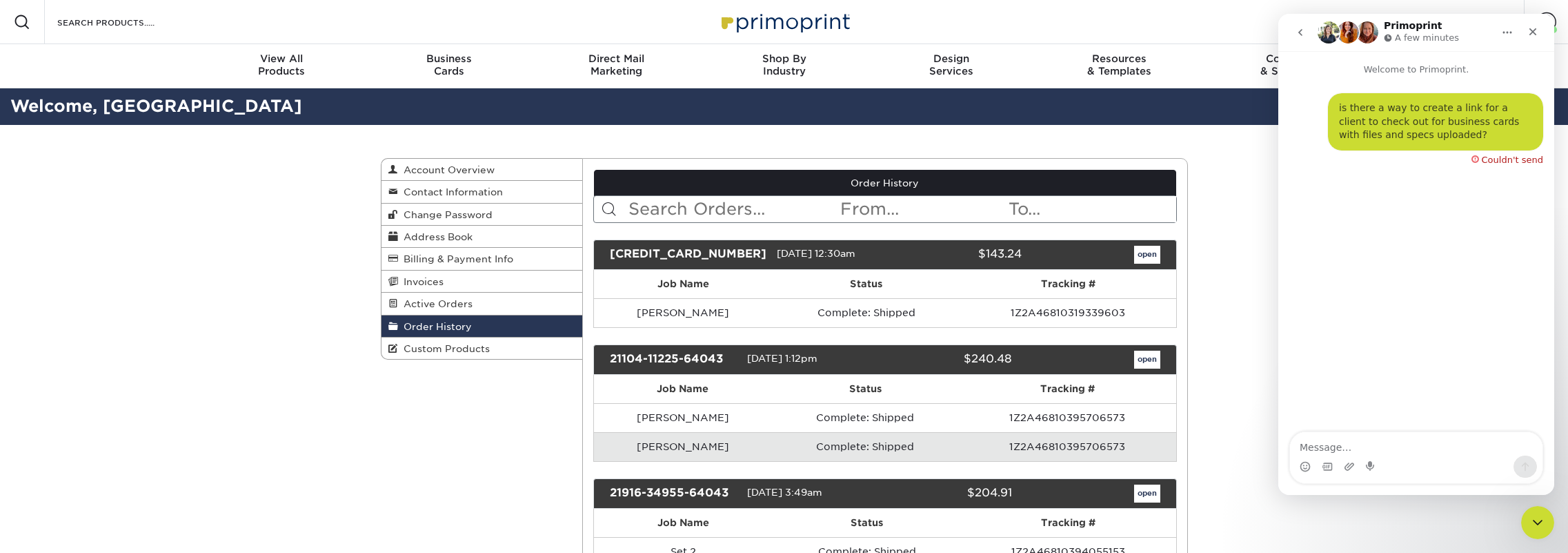
click at [998, 155] on div "Couldn't send" at bounding box center [1507, 157] width 72 height 14
click at [998, 130] on div "is there a way to create a link for a client to check out for business cards wi…" at bounding box center [1436, 122] width 193 height 41
drag, startPoint x: 1431, startPoint y: 131, endPoint x: 1328, endPoint y: 125, distance: 103.2
click at [998, 125] on div "is there a way to create a link for a client to check out for business cards wi…" at bounding box center [1435, 122] width 215 height 57
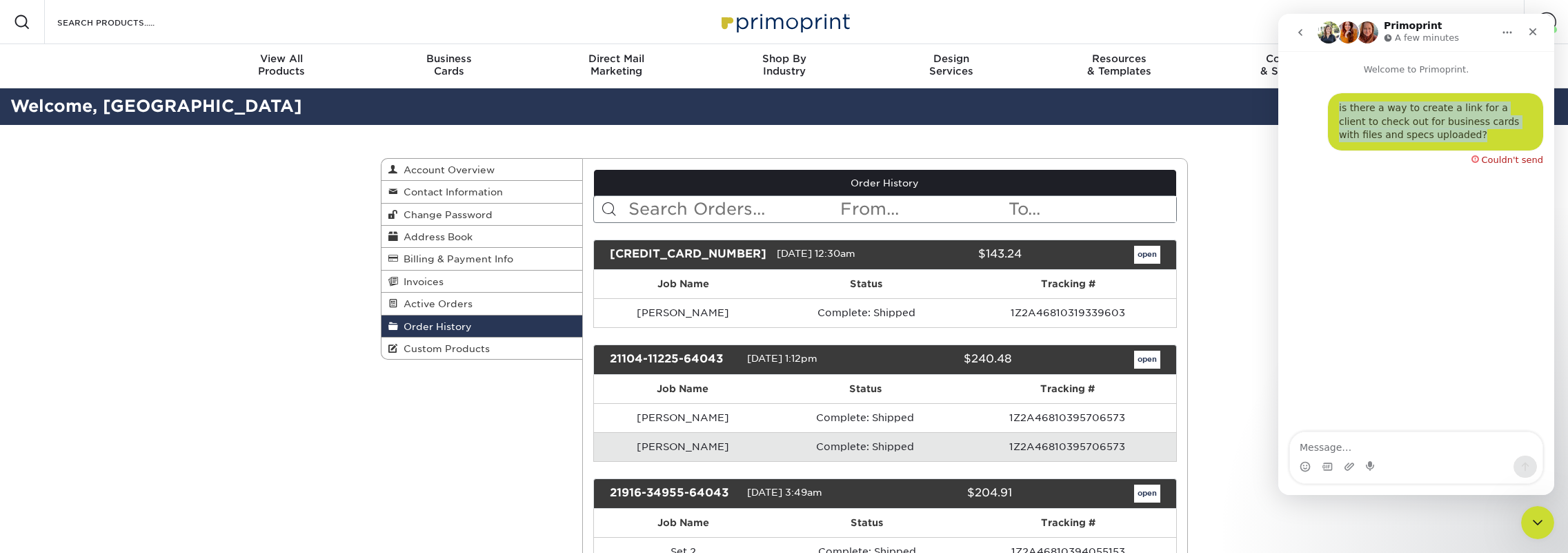
copy div "is there a way to create a link for a client to check out for business cards wi…"
click at [998, 29] on icon "go back" at bounding box center [1300, 32] width 11 height 11
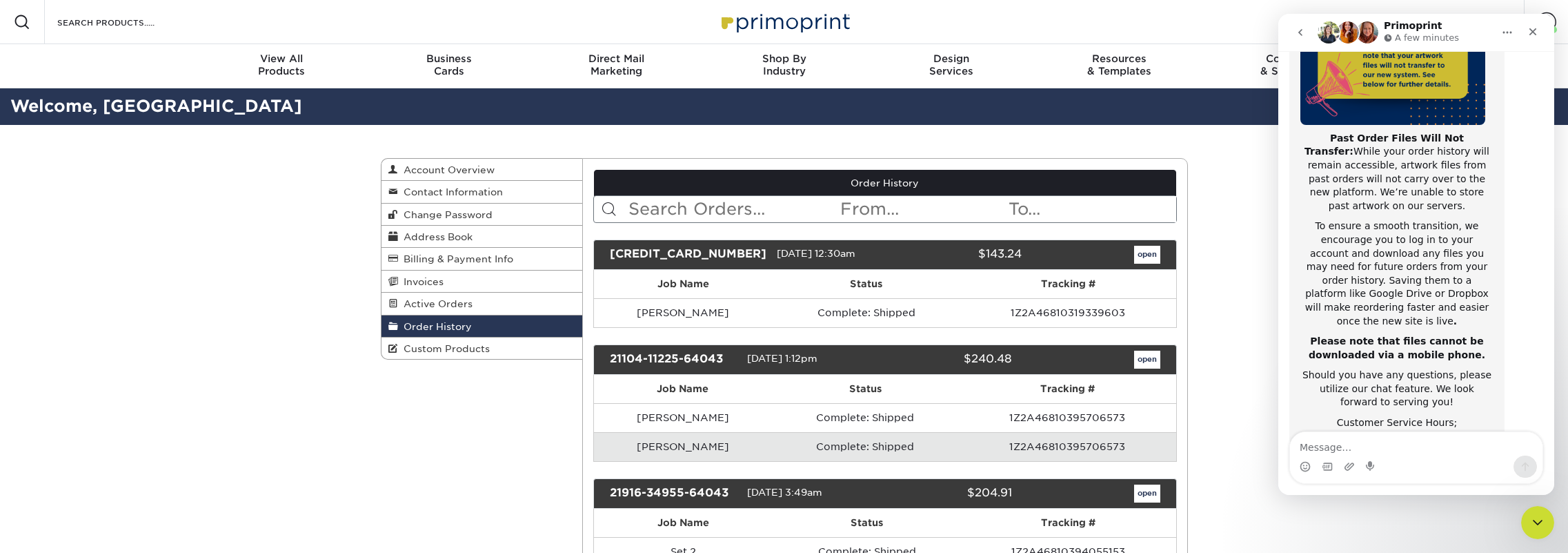
scroll to position [215, 0]
click at [998, 32] on button "go back" at bounding box center [1300, 32] width 26 height 26
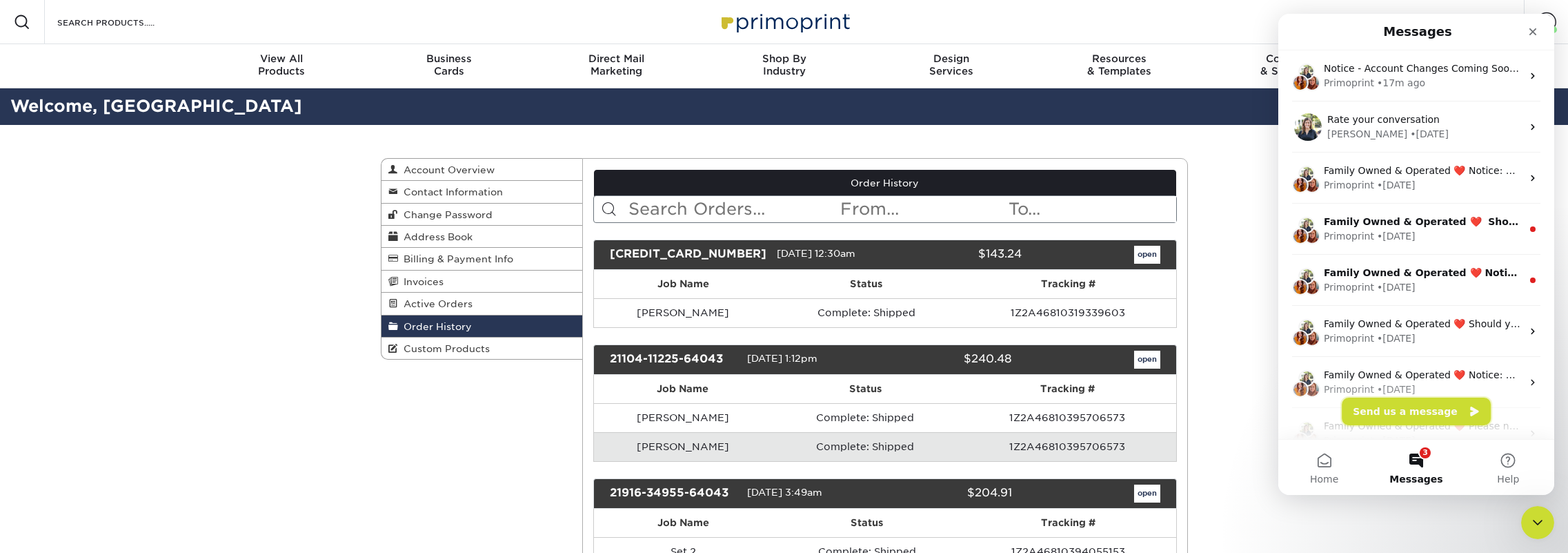
click at [998, 398] on button "Send us a message" at bounding box center [1416, 411] width 149 height 28
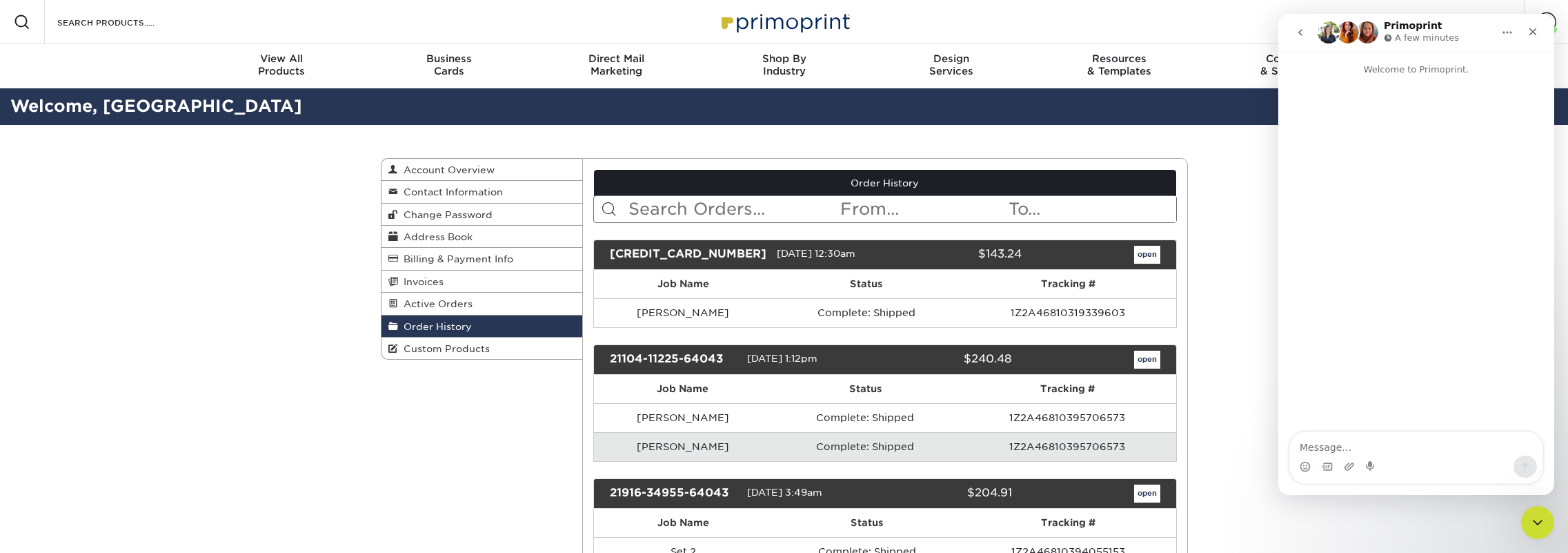
type textarea "is there a way to create a link for a client to check out for business cards wi…"
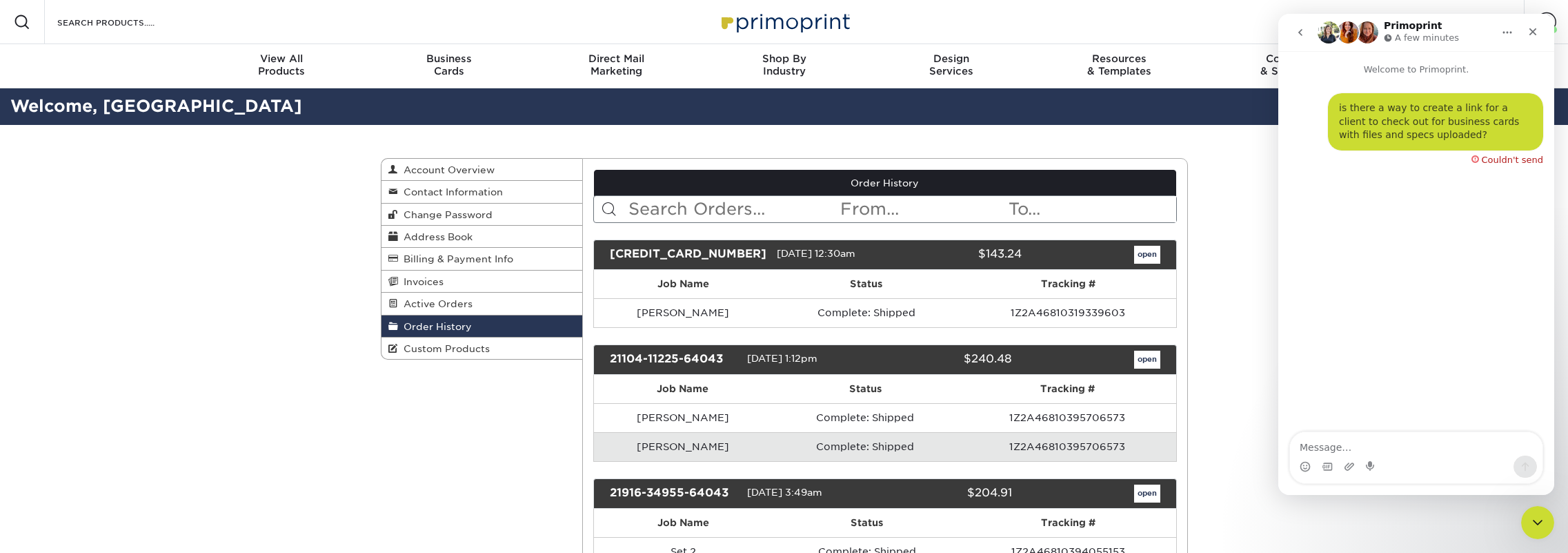
click at [727, 197] on input "text" at bounding box center [733, 209] width 212 height 26
click at [998, 29] on button "go back" at bounding box center [1300, 32] width 26 height 26
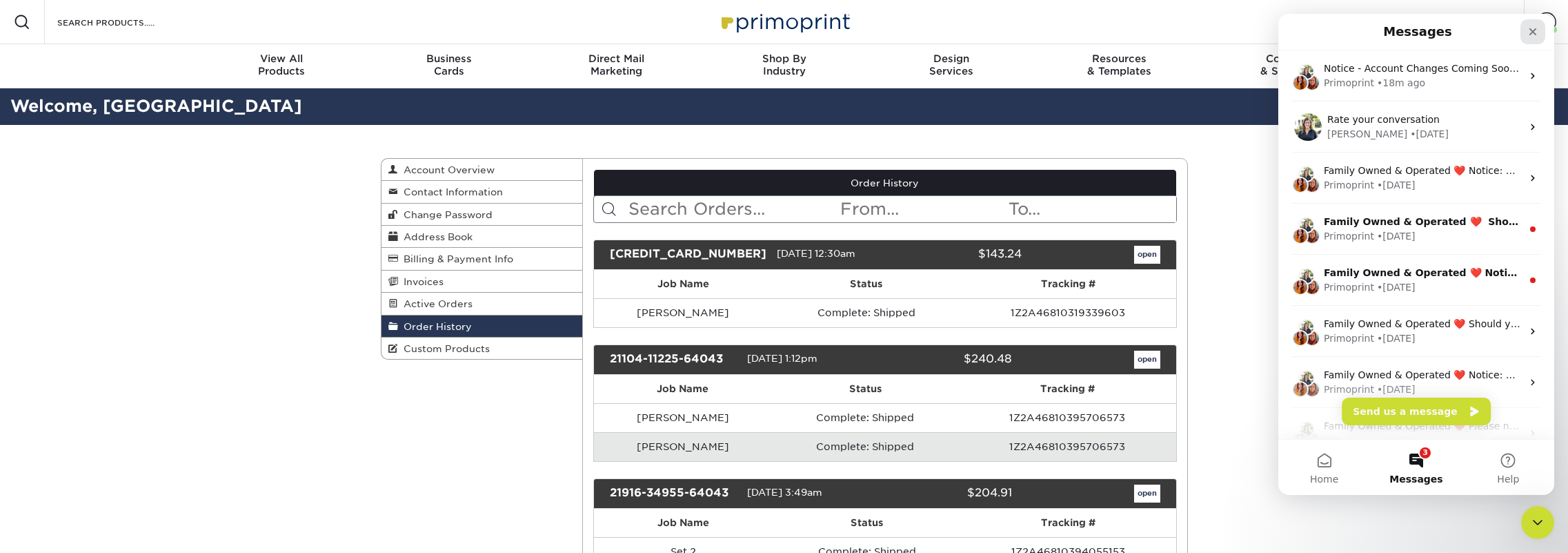
click at [998, 38] on div "Close" at bounding box center [1533, 31] width 24 height 24
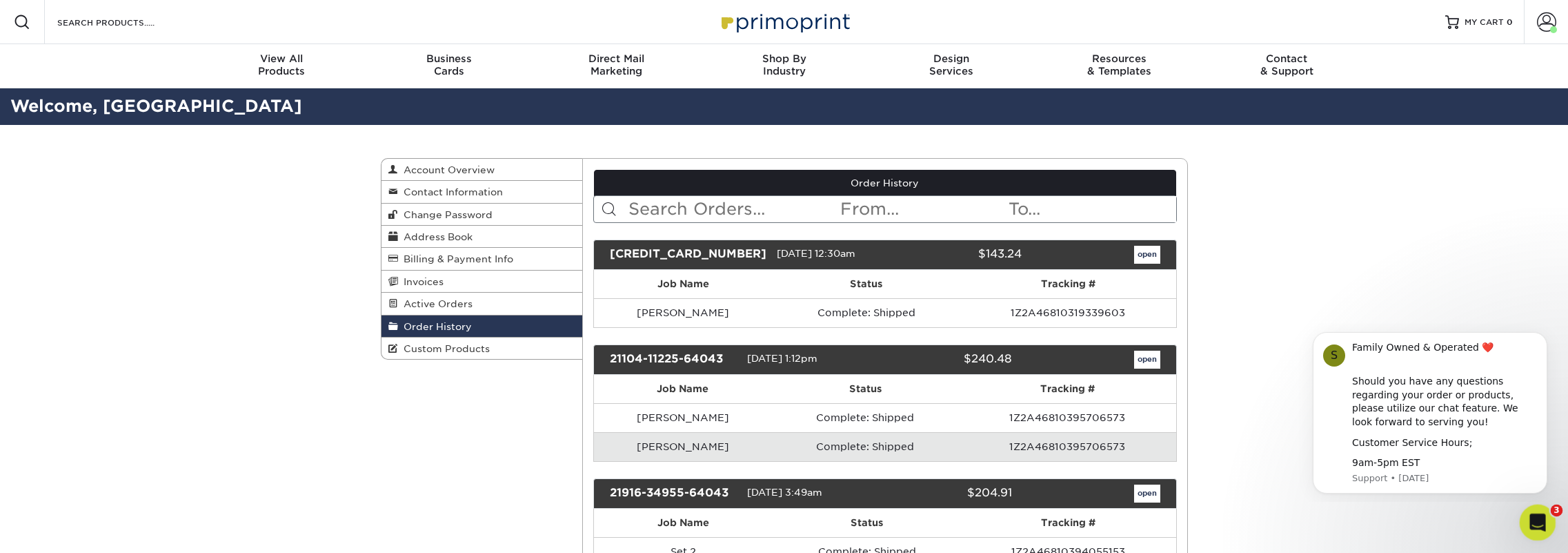
click at [998, 522] on icon "Open Intercom Messenger" at bounding box center [1535, 520] width 23 height 23
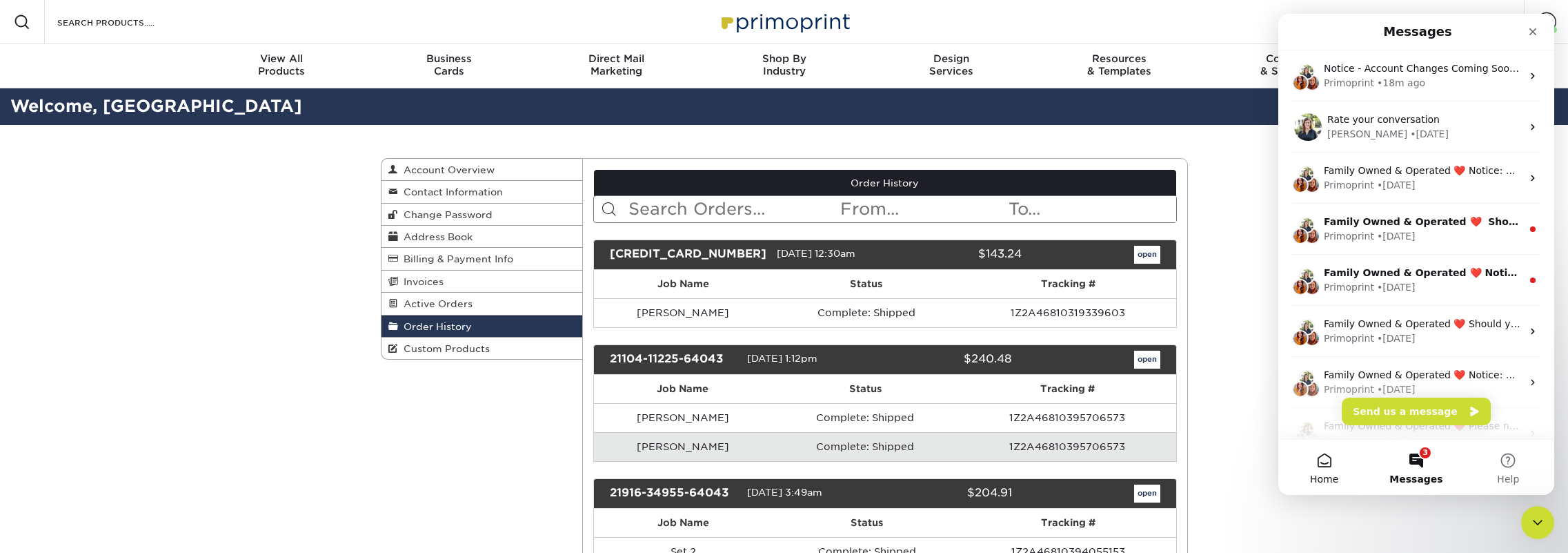
click at [998, 476] on span "Home" at bounding box center [1324, 479] width 29 height 9
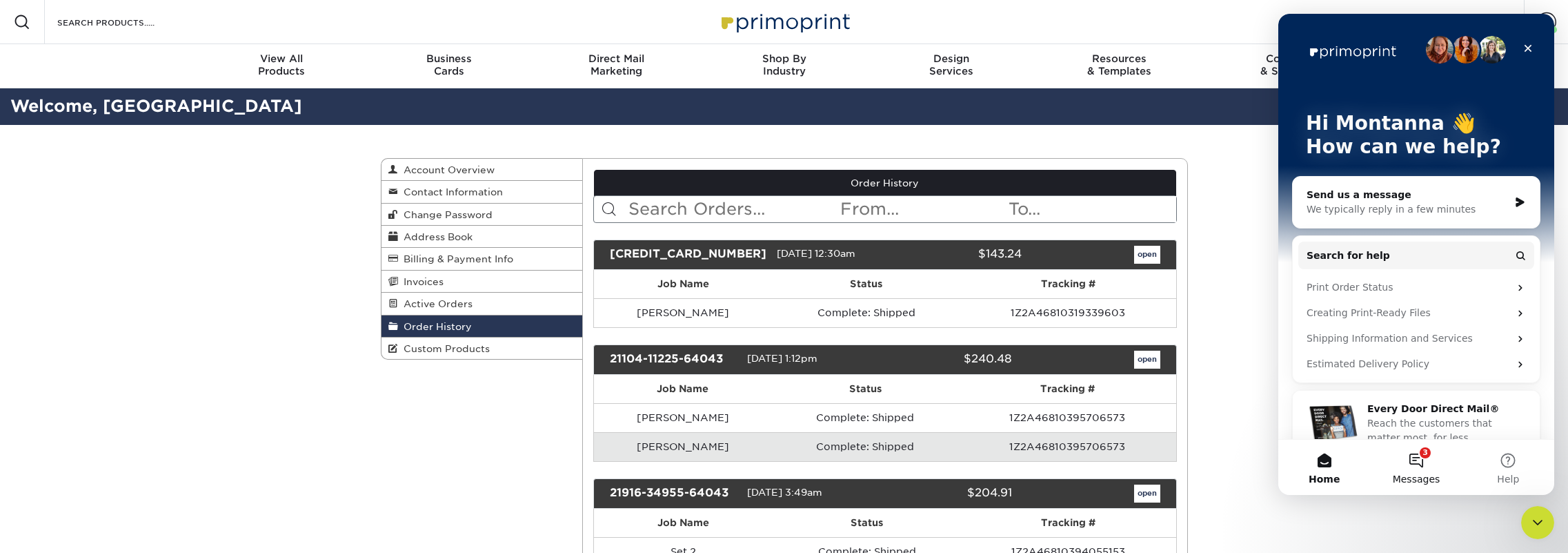
click at [998, 476] on span "Messages" at bounding box center [1416, 479] width 47 height 9
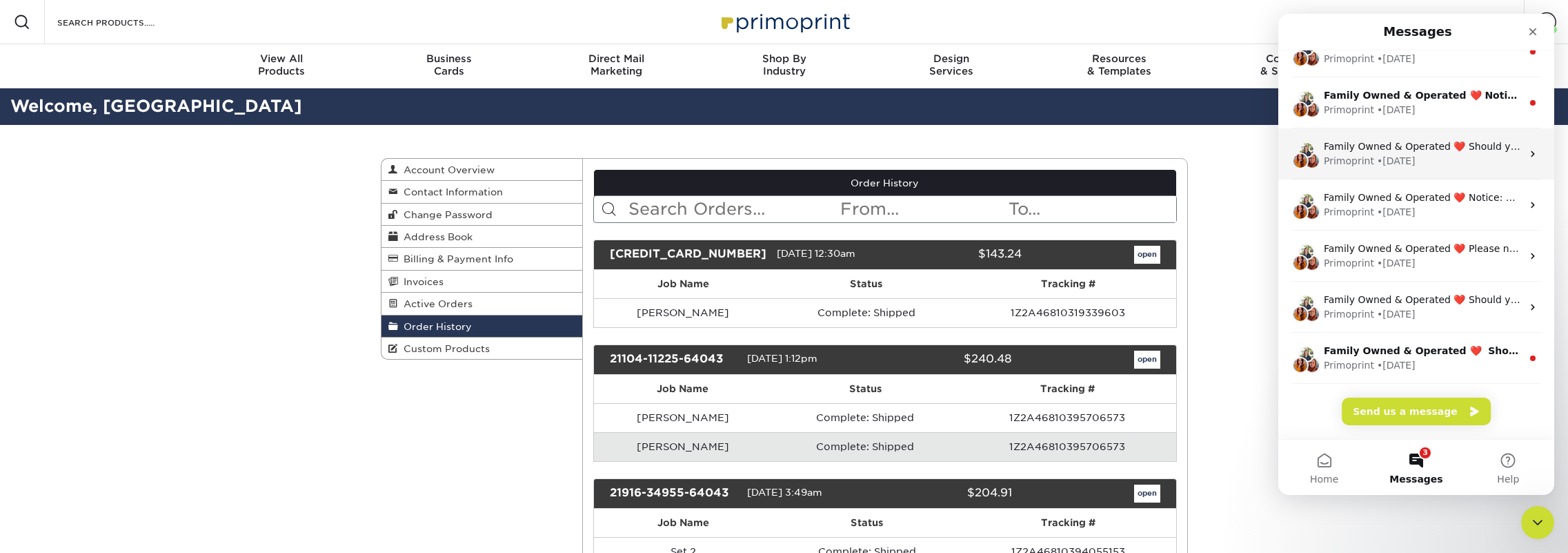
scroll to position [173, 0]
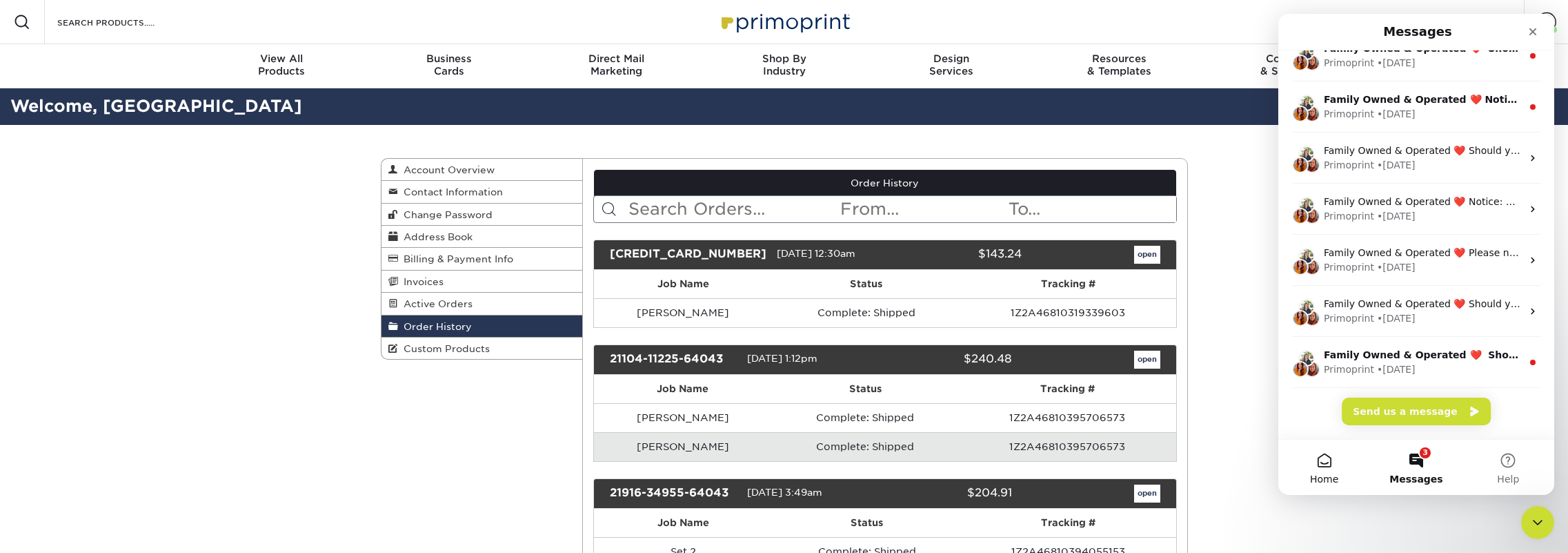
click at [998, 452] on button "Home" at bounding box center [1324, 467] width 92 height 55
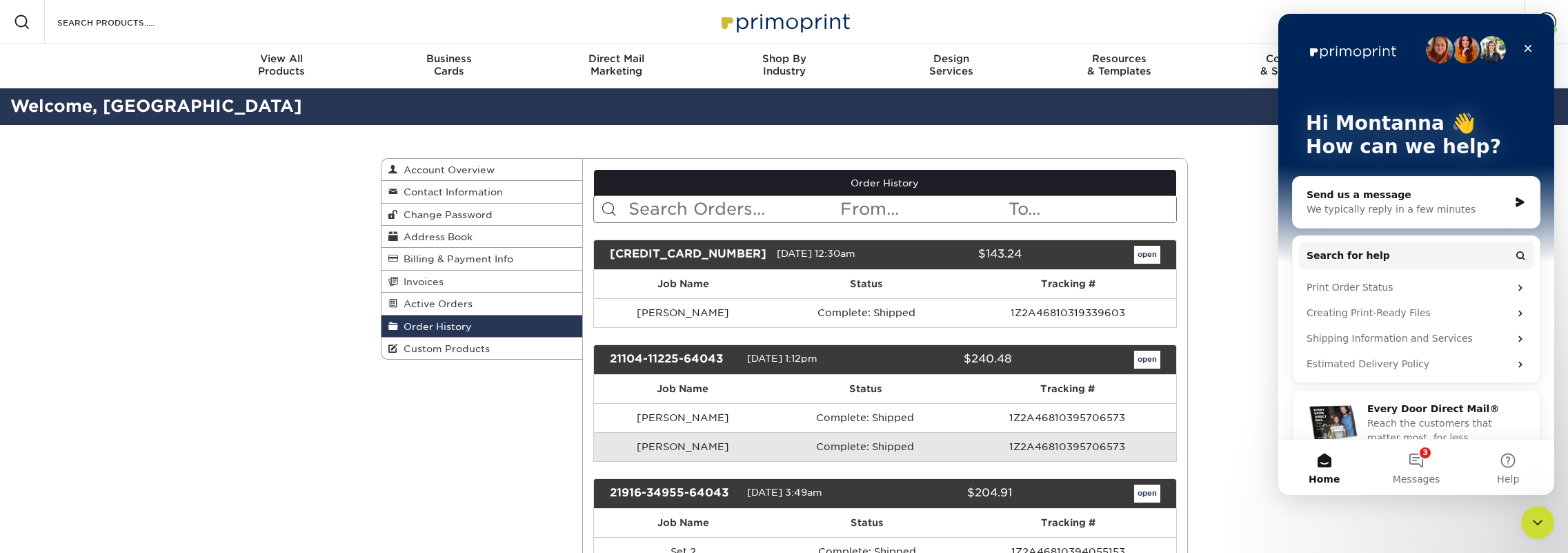
click at [998, 198] on div "Send us a message" at bounding box center [1407, 194] width 202 height 14
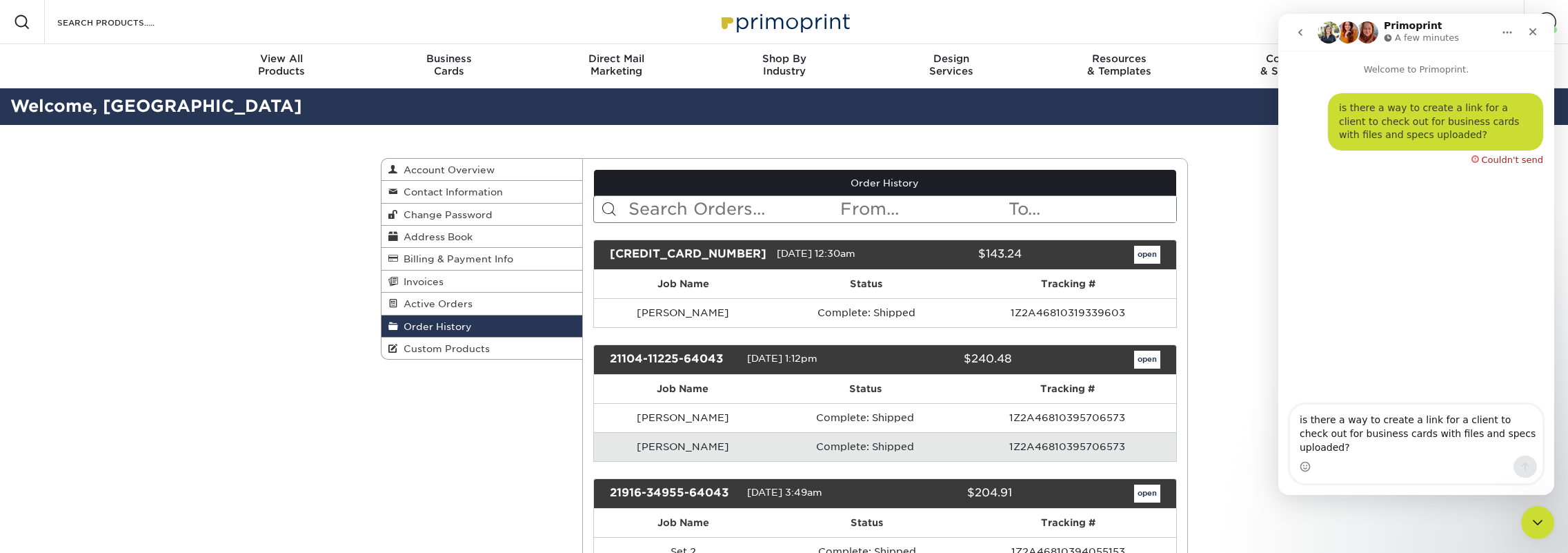
click at [998, 466] on div "Intercom messenger" at bounding box center [1416, 466] width 252 height 22
click at [998, 452] on textarea "is there a way to create a link for a client to check out for business cards wi…" at bounding box center [1416, 430] width 252 height 51
type textarea "is there a way to create a link for a client to check out for business cards wi…"
click at [998, 467] on div "Intercom messenger" at bounding box center [1416, 466] width 252 height 22
click at [998, 443] on textarea "is there a way to create a link for a client to check out for business cards wi…" at bounding box center [1416, 430] width 252 height 51
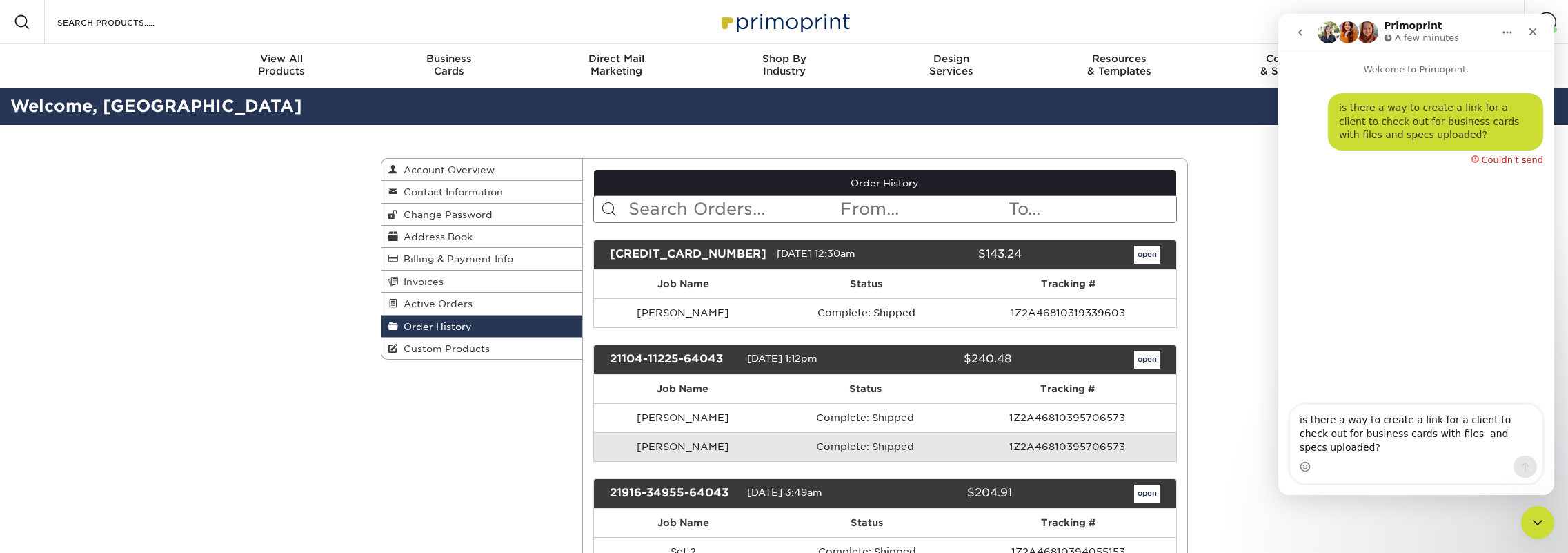
click at [998, 157] on div "Couldn't send" at bounding box center [1507, 157] width 72 height 14
click at [998, 157] on div "is there a way to create a link for a client to check out for business cards wi…" at bounding box center [1416, 137] width 254 height 88
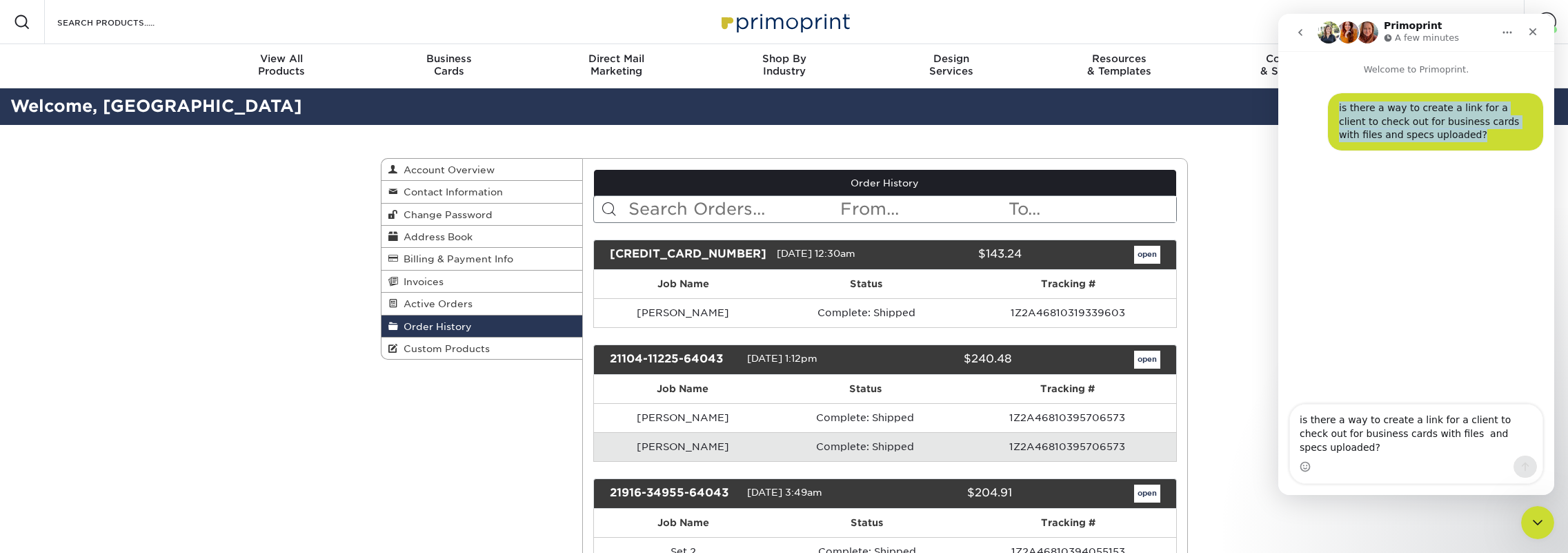
click at [998, 157] on div "is there a way to create a link for a client to check out for business cards wi…" at bounding box center [1416, 129] width 254 height 73
click at [998, 35] on icon "go back" at bounding box center [1300, 32] width 4 height 7
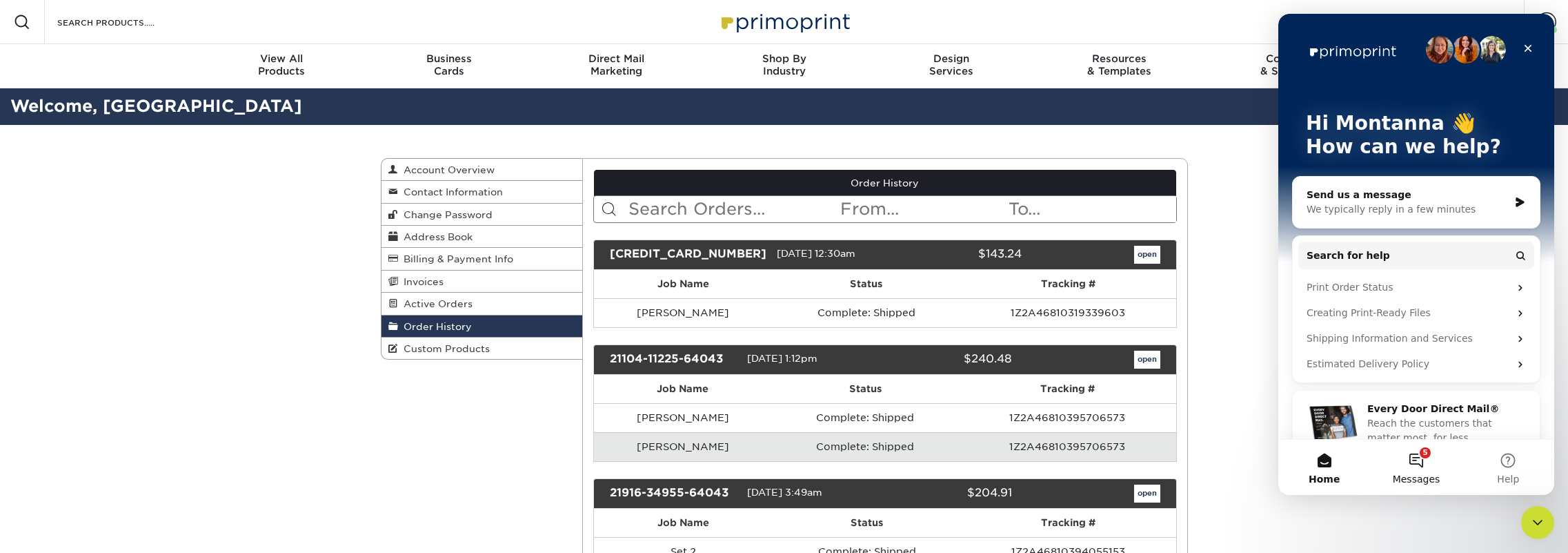
click at [998, 459] on button "5 Messages" at bounding box center [1415, 467] width 92 height 55
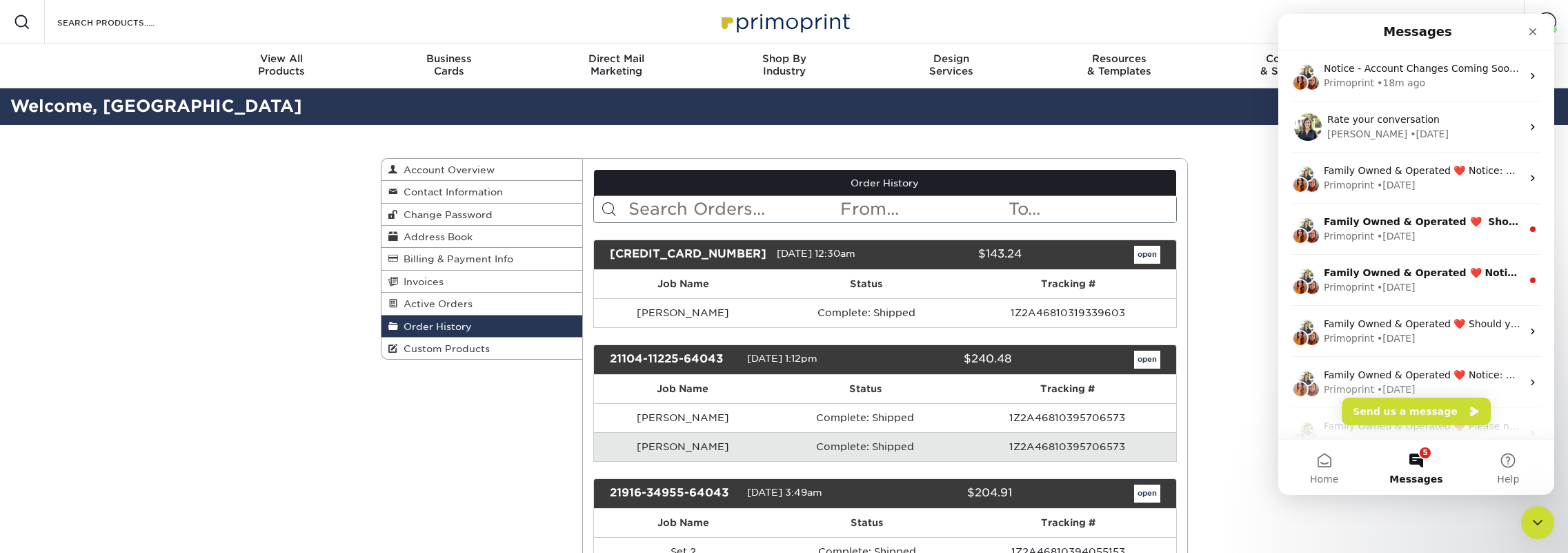
click at [998, 482] on span "Home" at bounding box center [1324, 479] width 29 height 9
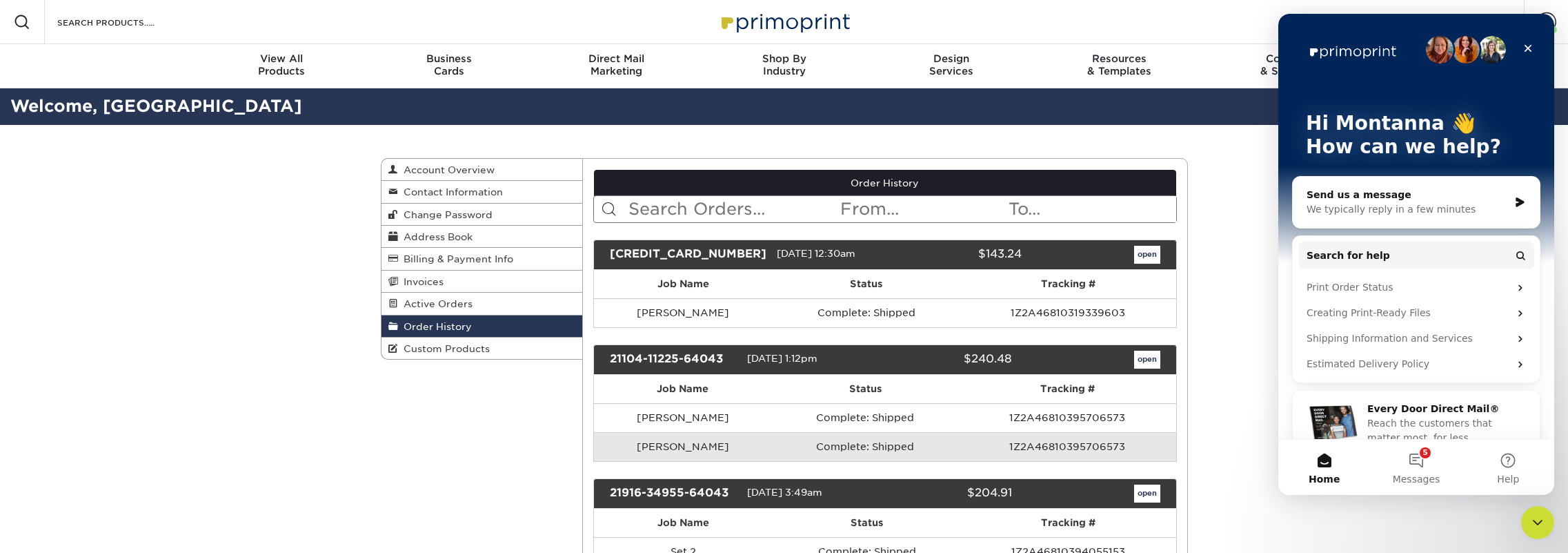
click at [998, 200] on div "Send us a message" at bounding box center [1407, 194] width 202 height 14
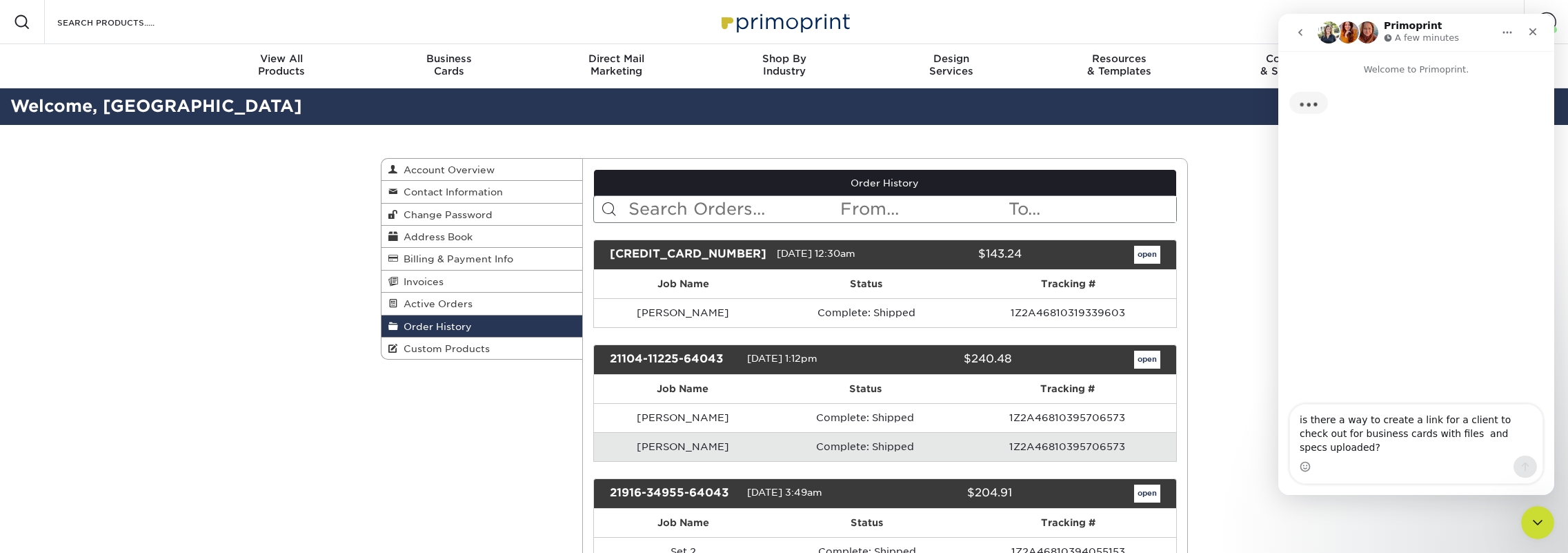
click at [998, 461] on div "Intercom messenger" at bounding box center [1416, 466] width 252 height 22
click at [998, 444] on textarea "is there a way to create a link for a client to check out for business cards wi…" at bounding box center [1416, 430] width 252 height 51
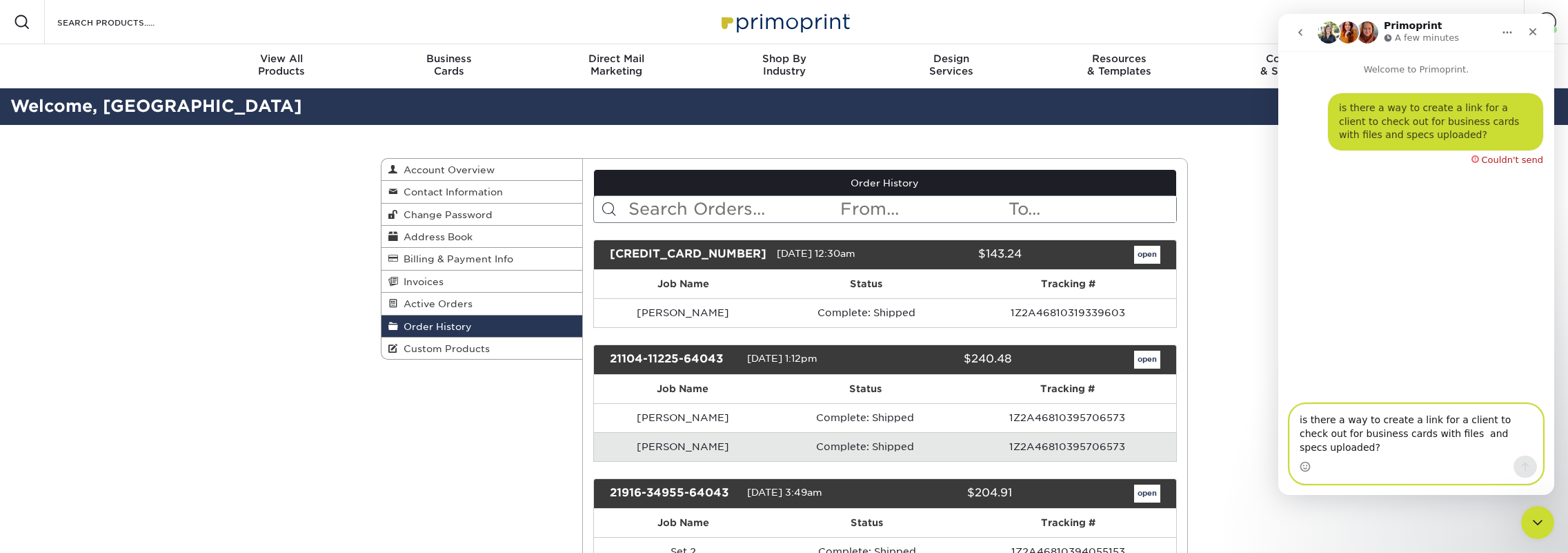
click at [998, 444] on textarea "is there a way to create a link for a client to check out for business cards wi…" at bounding box center [1416, 430] width 252 height 51
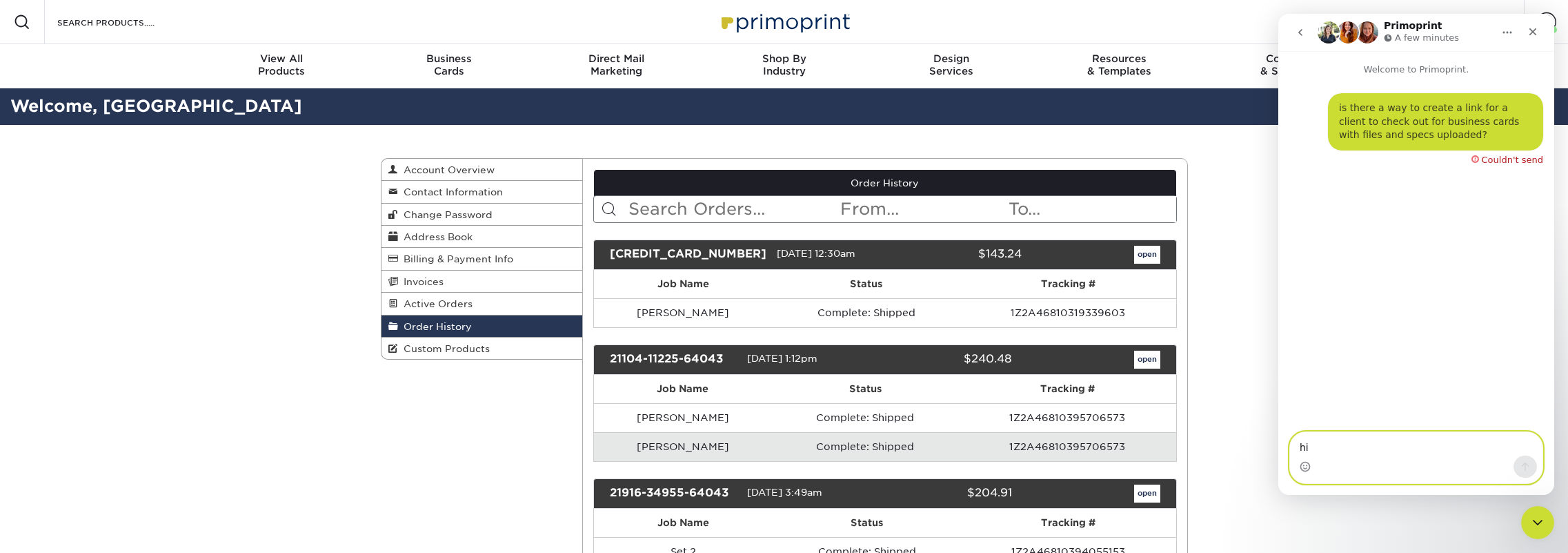
type textarea "hi"
click at [998, 34] on button "go back" at bounding box center [1300, 32] width 26 height 26
